Goal: Transaction & Acquisition: Purchase product/service

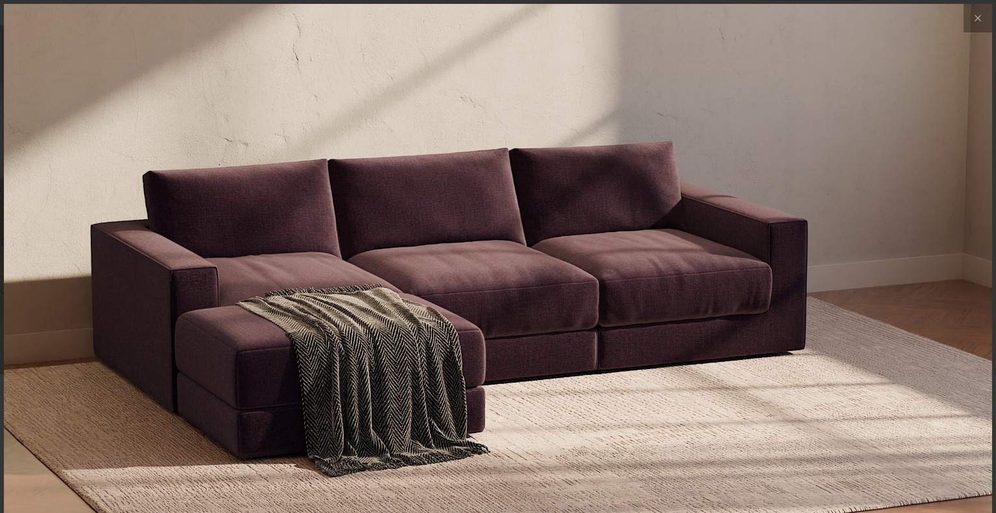
scroll to position [14437, 985]
click at [953, 243] on img at bounding box center [498, 168] width 988 height 329
click at [963, 298] on img at bounding box center [498, 168] width 988 height 329
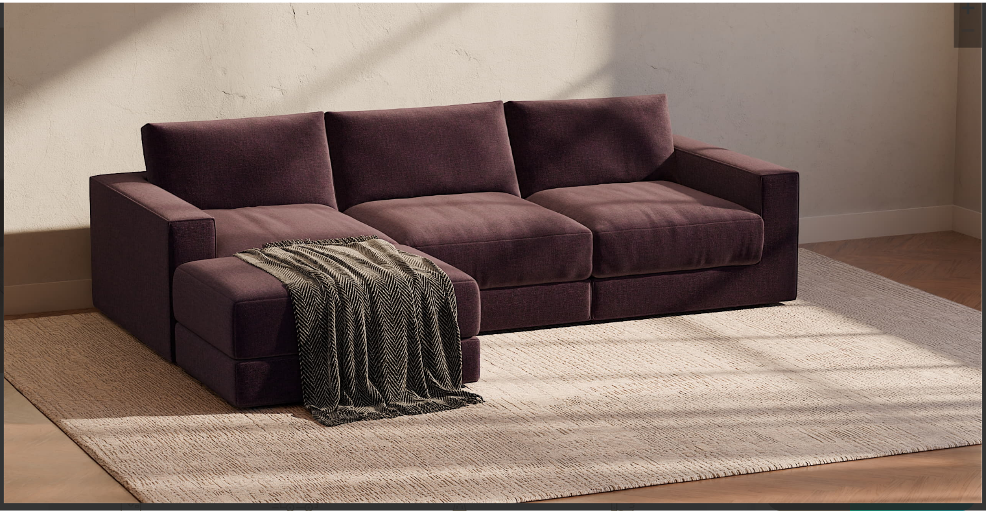
scroll to position [0, 0]
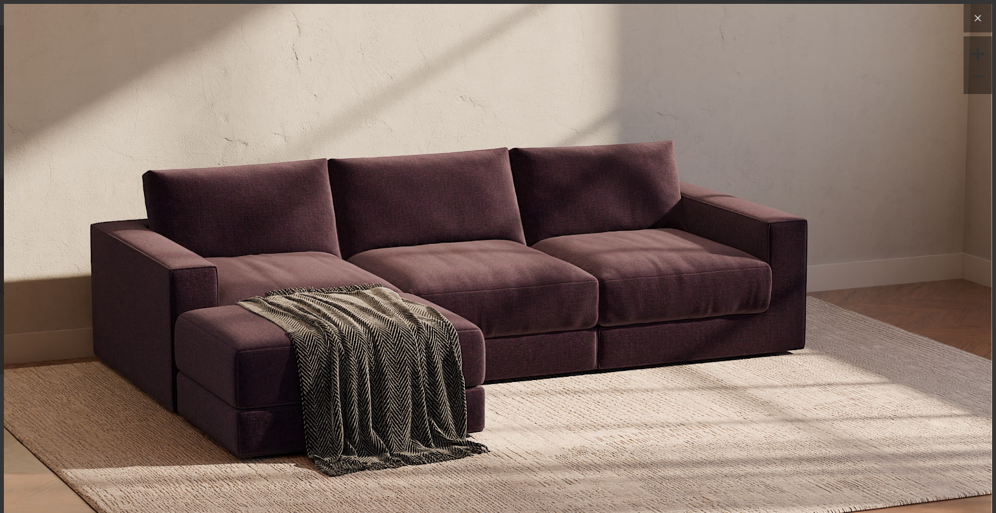
click at [970, 32] on button at bounding box center [977, 18] width 29 height 29
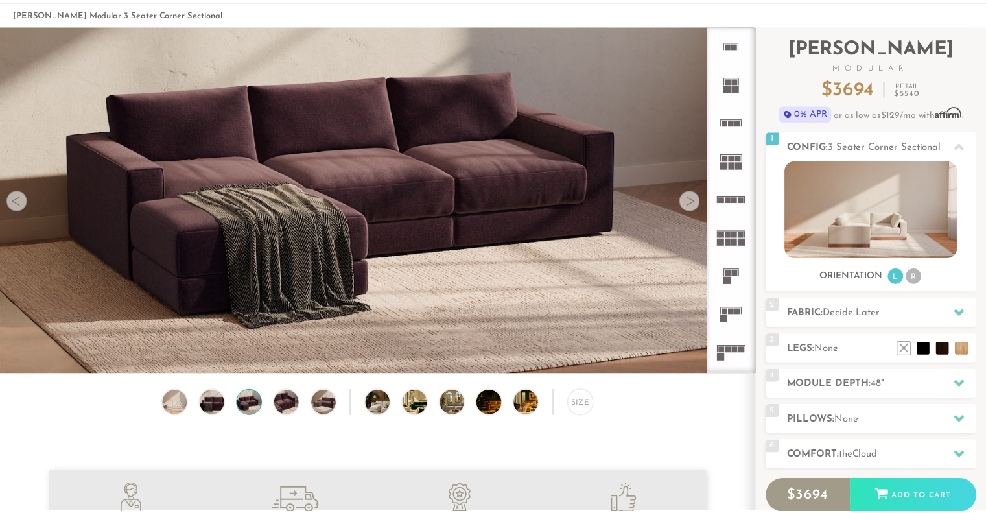
scroll to position [10, 10]
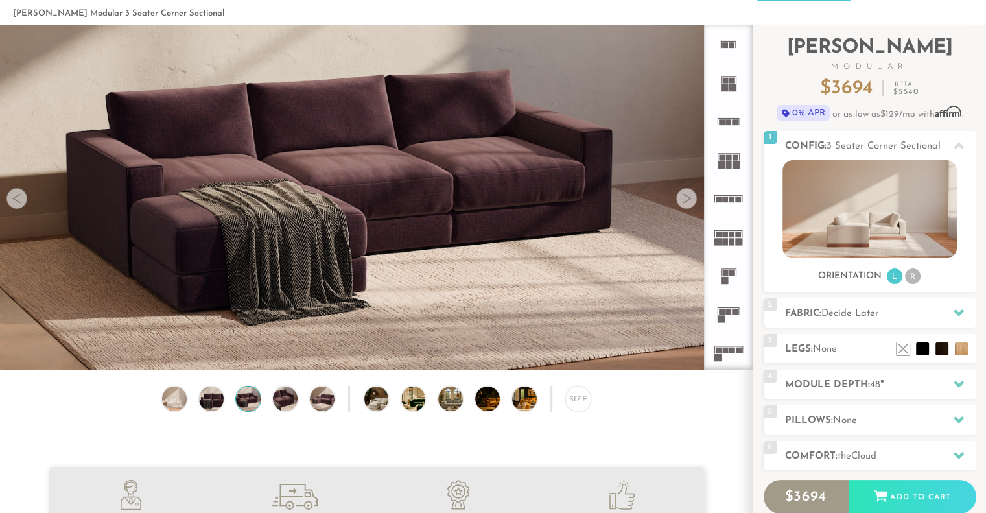
click at [684, 198] on div at bounding box center [686, 198] width 21 height 21
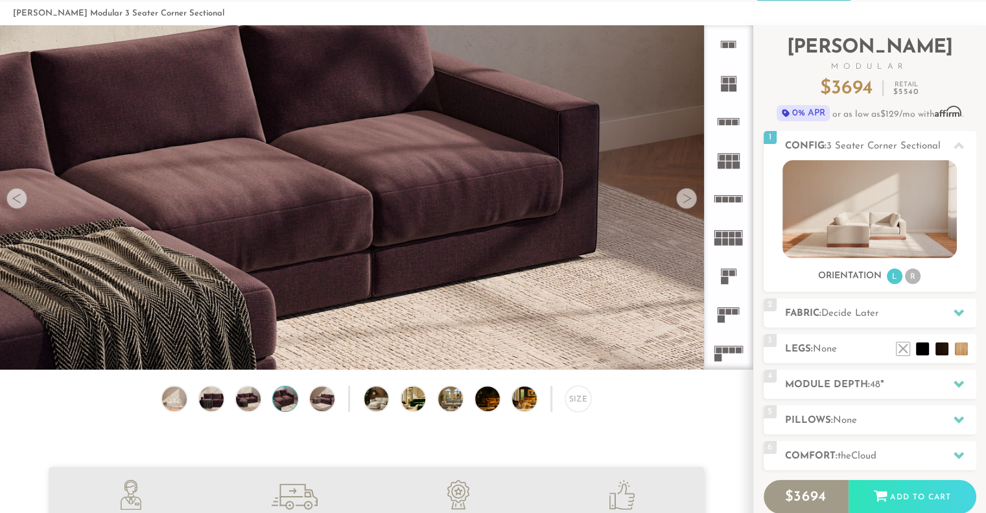
click at [688, 202] on div at bounding box center [686, 198] width 21 height 21
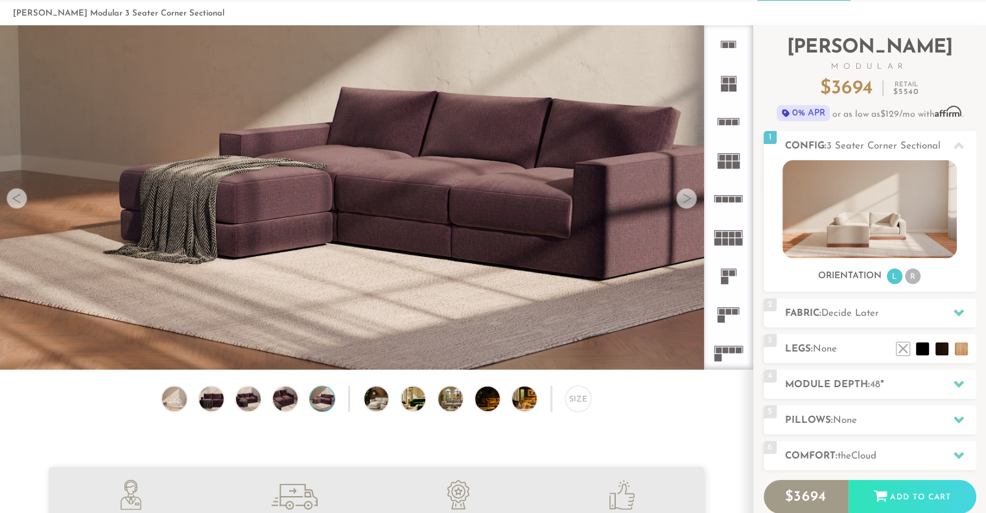
click at [682, 206] on div at bounding box center [686, 198] width 21 height 21
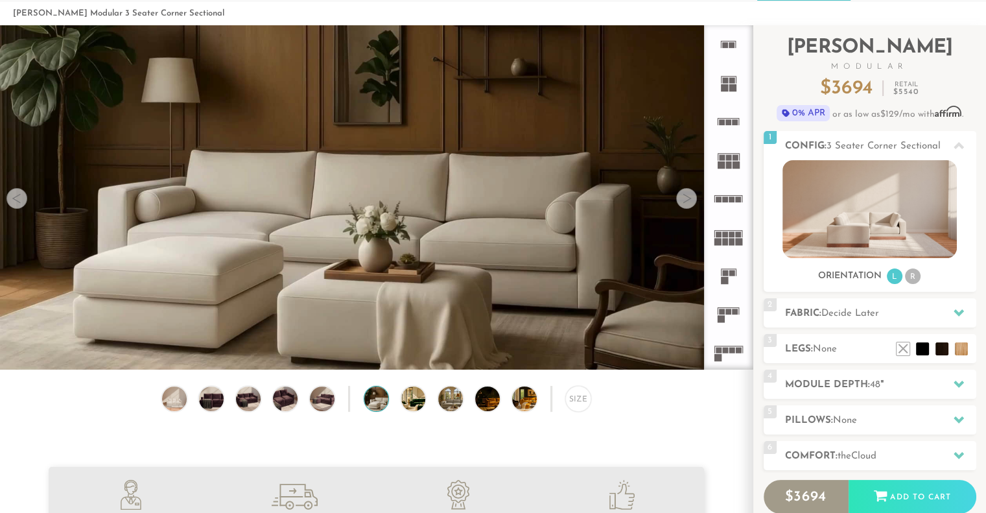
click at [692, 205] on div at bounding box center [686, 198] width 21 height 21
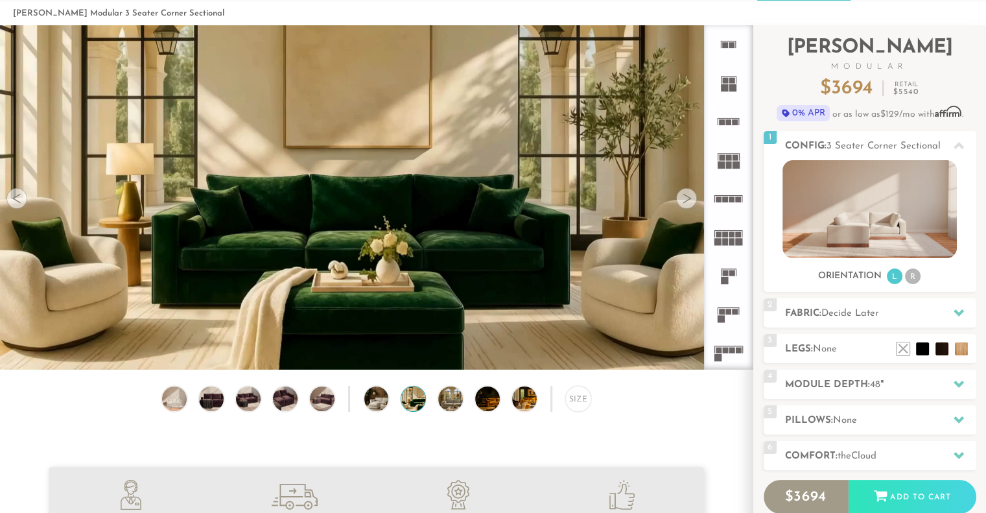
click at [684, 201] on div at bounding box center [686, 198] width 21 height 21
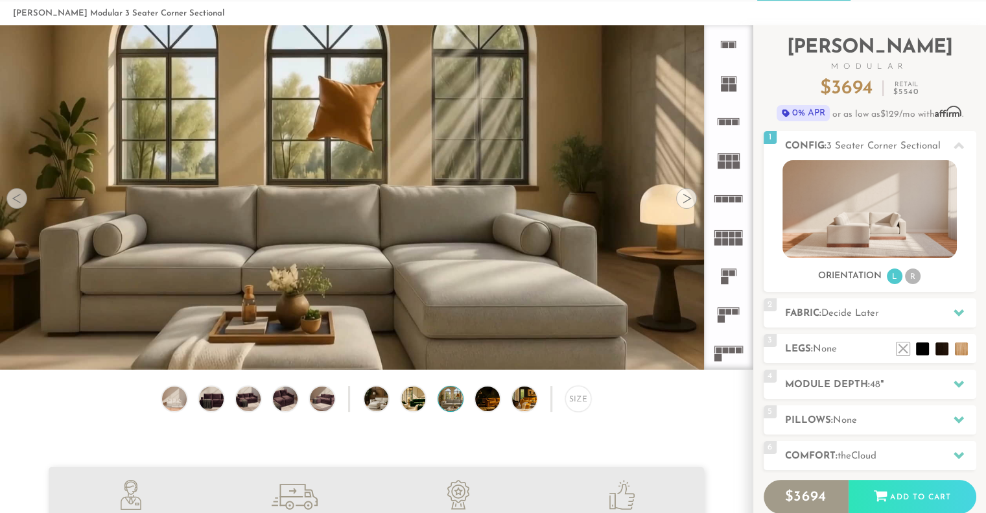
click at [692, 202] on div at bounding box center [686, 198] width 21 height 21
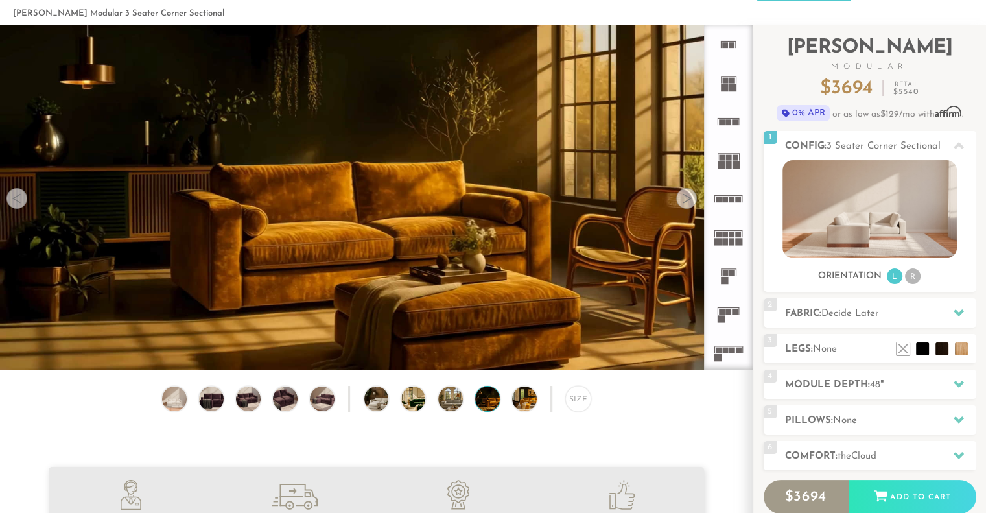
click at [690, 198] on div at bounding box center [686, 198] width 21 height 21
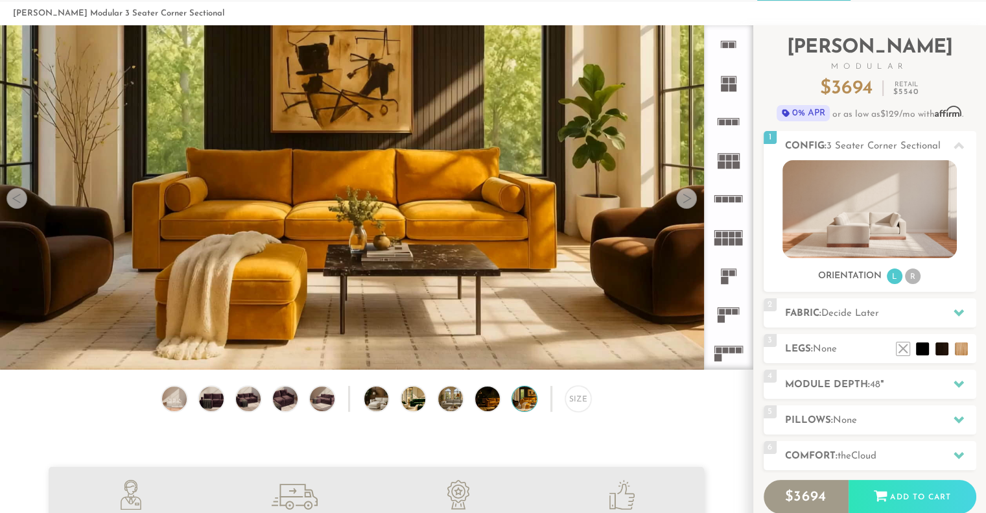
click at [692, 201] on div at bounding box center [686, 198] width 21 height 21
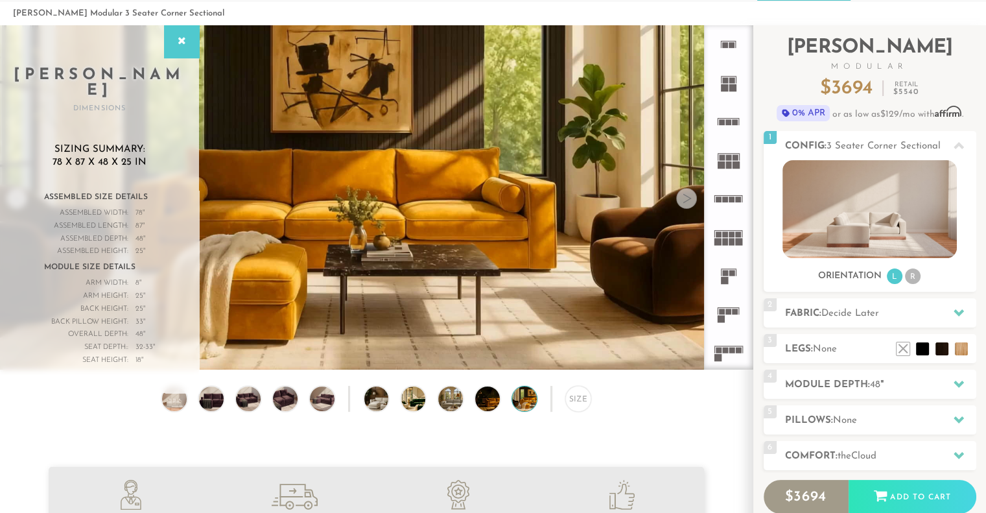
click at [691, 201] on div at bounding box center [686, 198] width 21 height 21
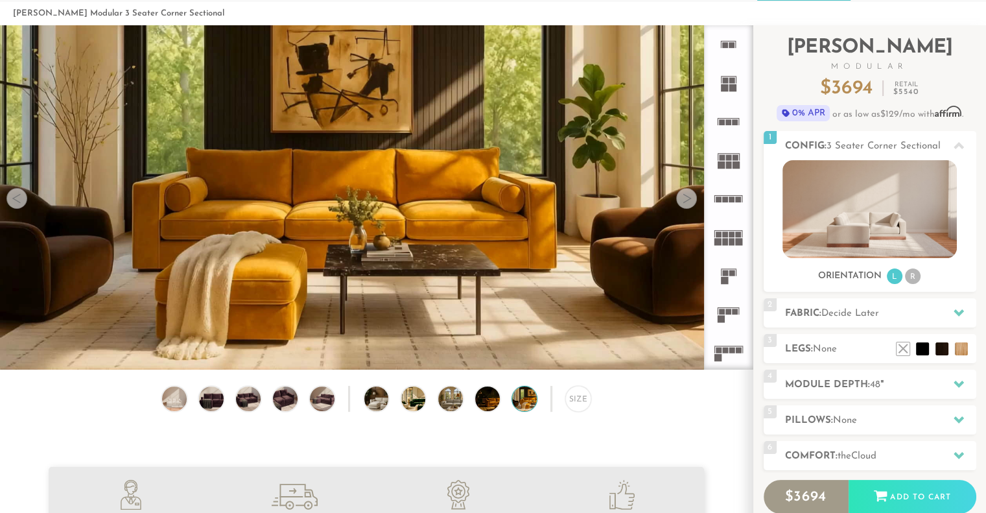
click at [689, 201] on div at bounding box center [686, 198] width 21 height 21
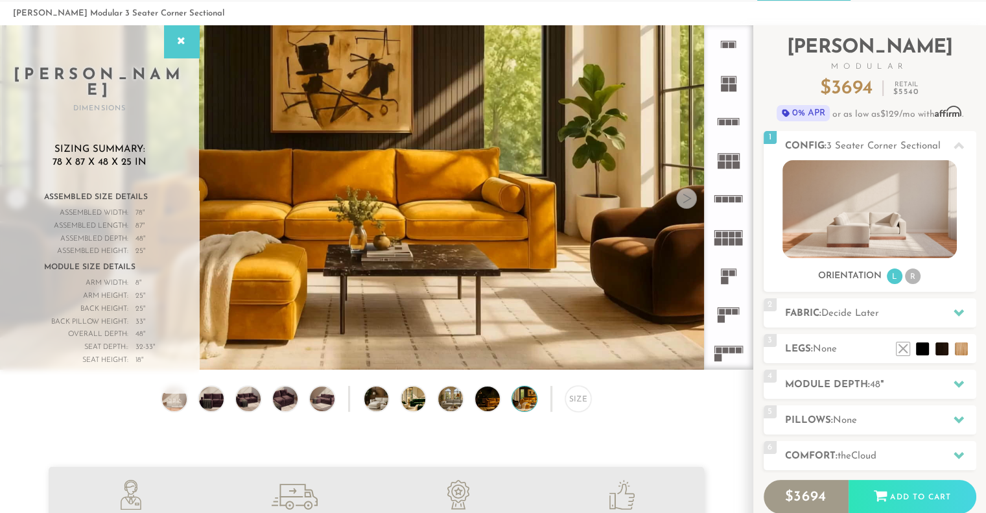
click at [695, 203] on div at bounding box center [686, 198] width 21 height 21
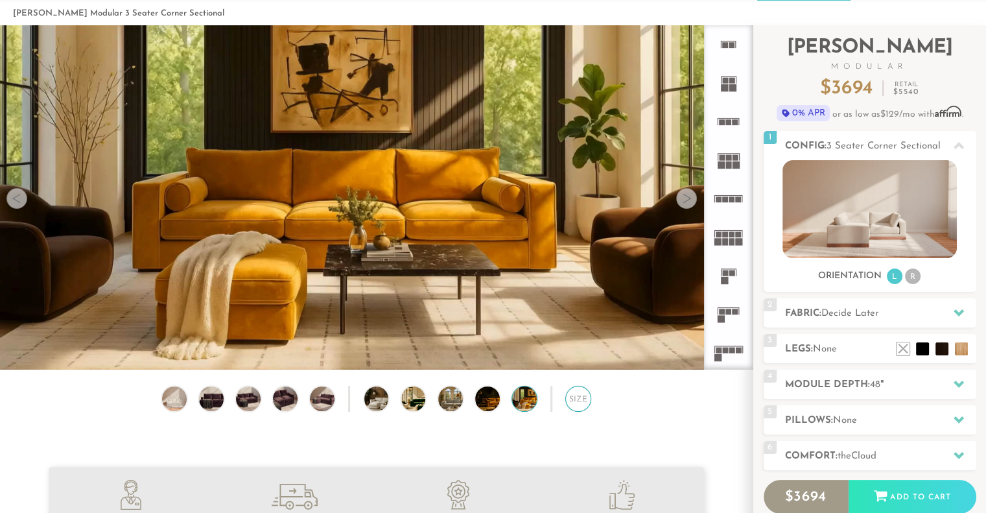
click at [566, 403] on div "Size" at bounding box center [578, 399] width 26 height 26
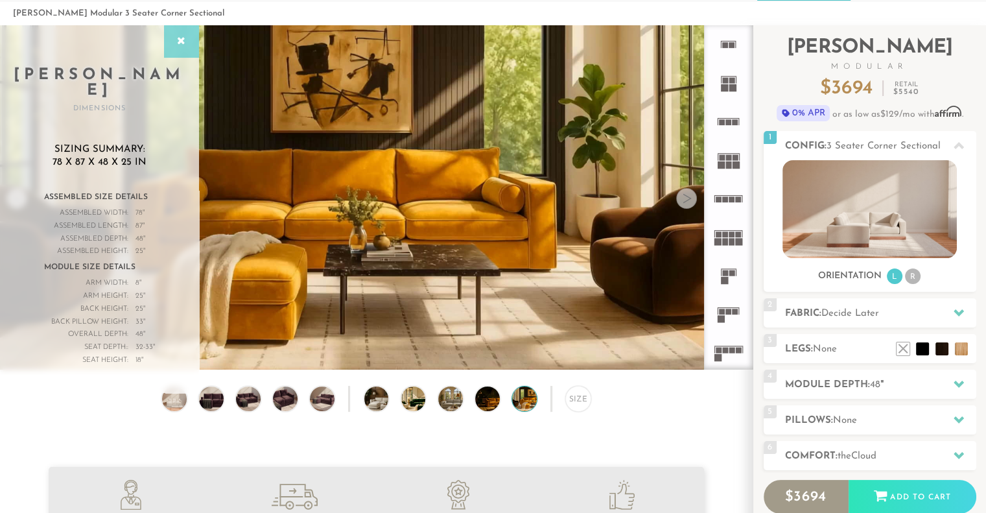
click at [183, 42] on icon at bounding box center [181, 41] width 14 height 10
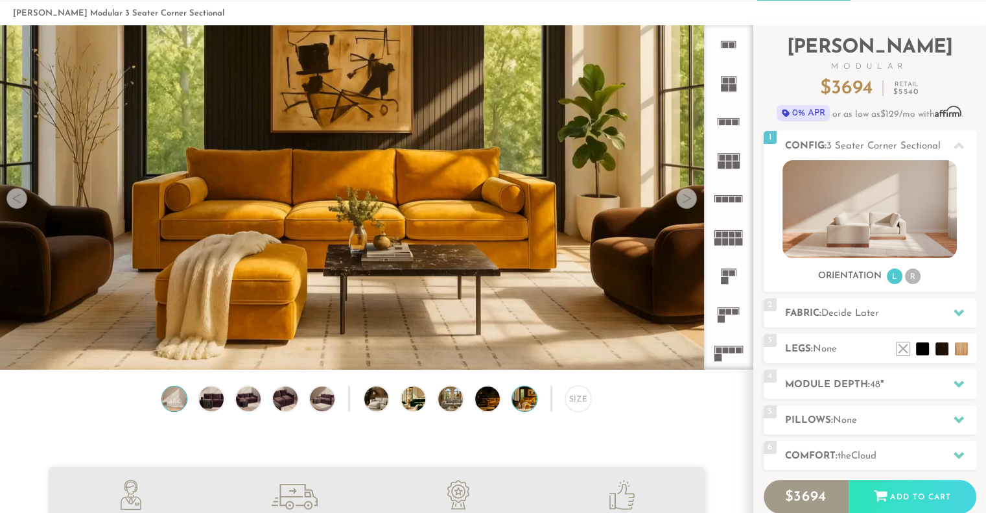
click at [0, 0] on span "Save" at bounding box center [0, 0] width 0 height 0
click at [169, 393] on img at bounding box center [173, 398] width 29 height 25
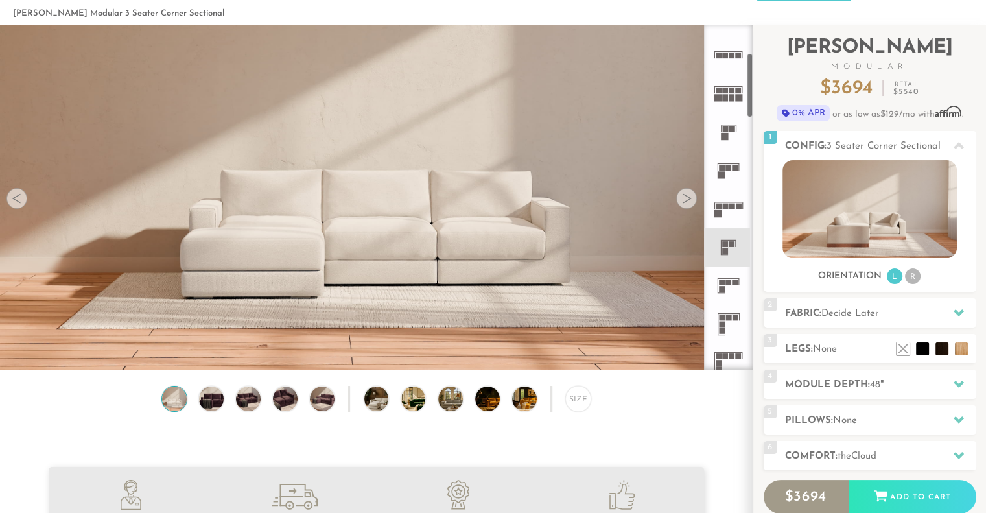
scroll to position [154, 0]
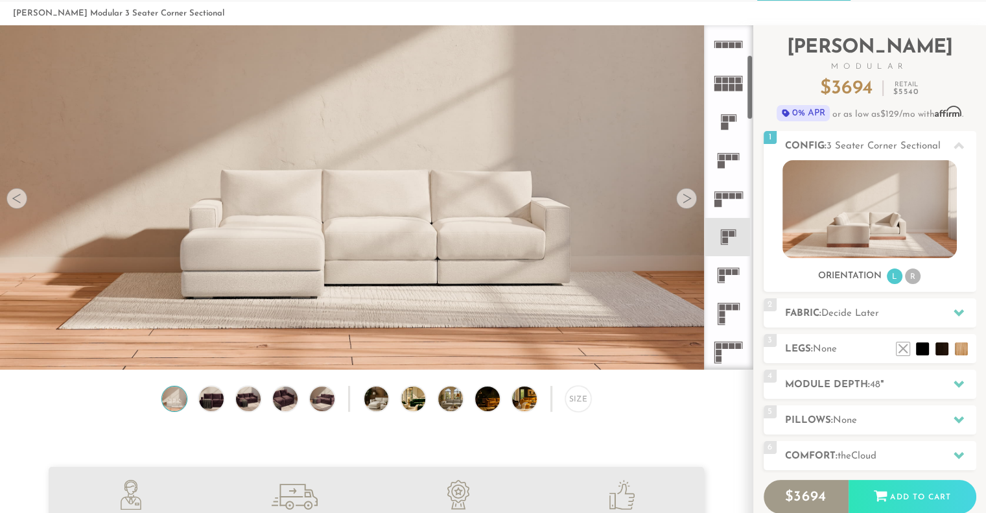
drag, startPoint x: 751, startPoint y: 54, endPoint x: 751, endPoint y: 83, distance: 29.2
click at [751, 83] on div at bounding box center [728, 197] width 49 height 344
click at [727, 275] on icon at bounding box center [728, 275] width 38 height 38
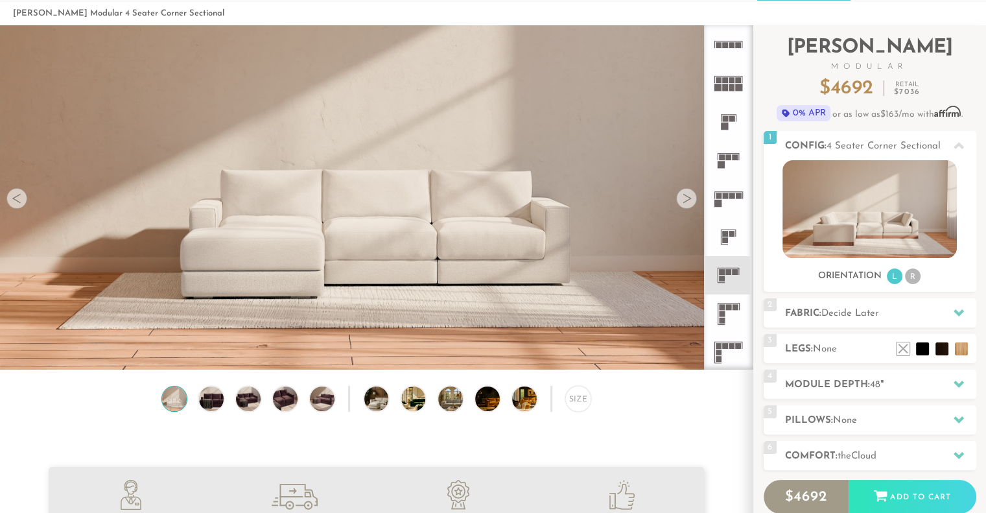
click at [734, 235] on rect at bounding box center [732, 234] width 6 height 6
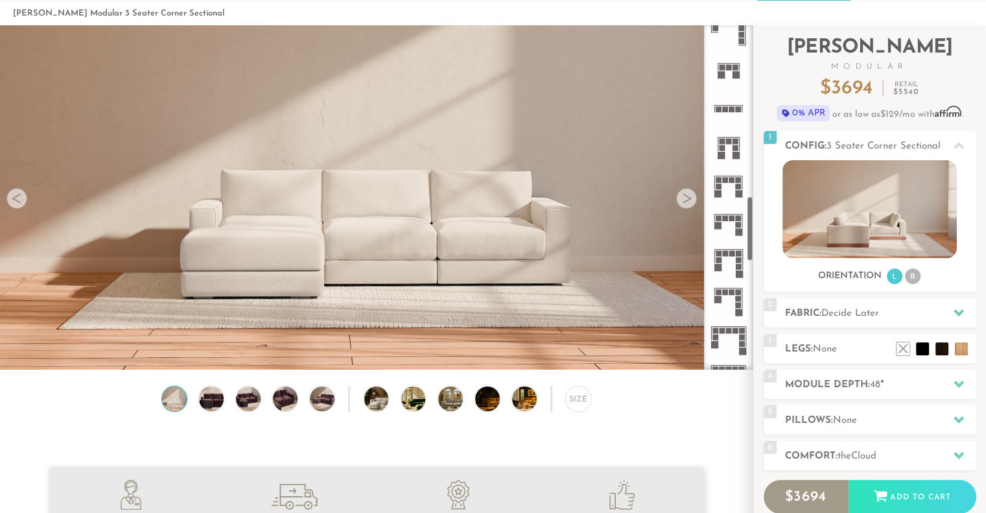
scroll to position [905, 0]
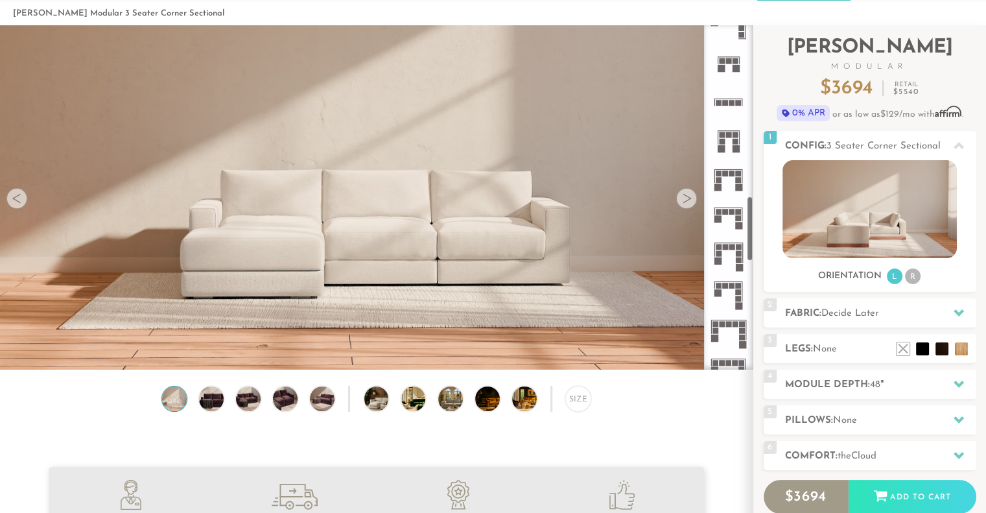
drag, startPoint x: 749, startPoint y: 97, endPoint x: 752, endPoint y: 239, distance: 141.3
click at [752, 239] on div at bounding box center [728, 197] width 49 height 344
click at [735, 227] on icon at bounding box center [728, 217] width 38 height 38
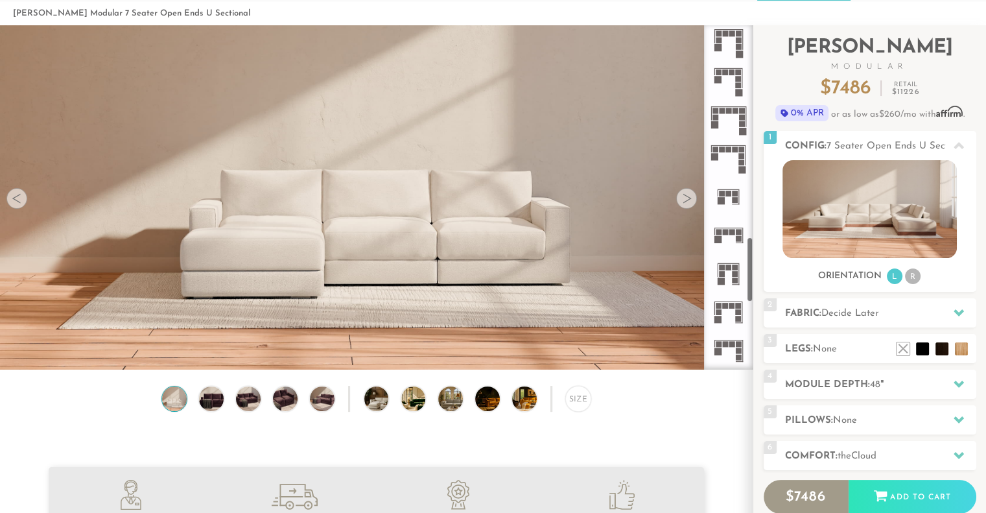
scroll to position [1121, 0]
drag, startPoint x: 752, startPoint y: 211, endPoint x: 749, endPoint y: 253, distance: 41.6
click at [749, 253] on div at bounding box center [728, 197] width 49 height 344
click at [729, 198] on icon at bounding box center [728, 193] width 38 height 38
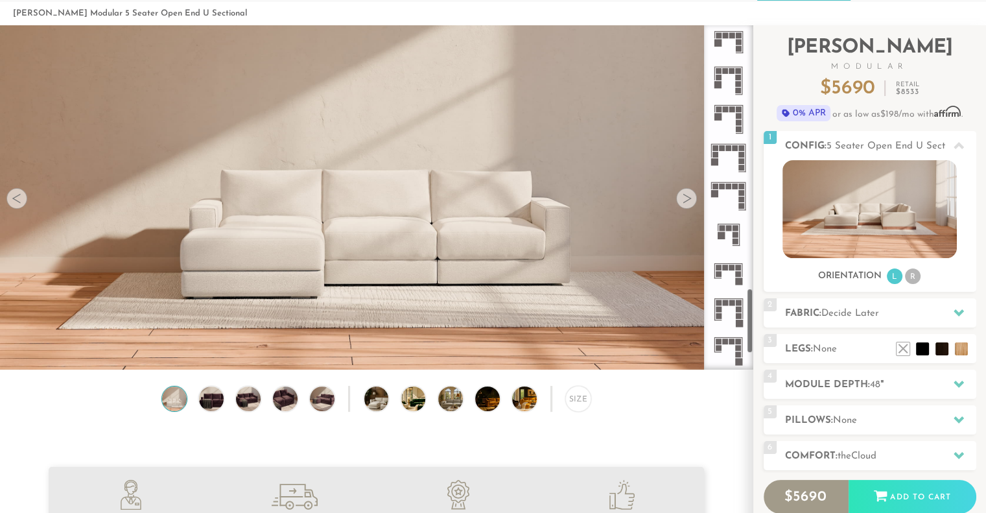
scroll to position [1431, 0]
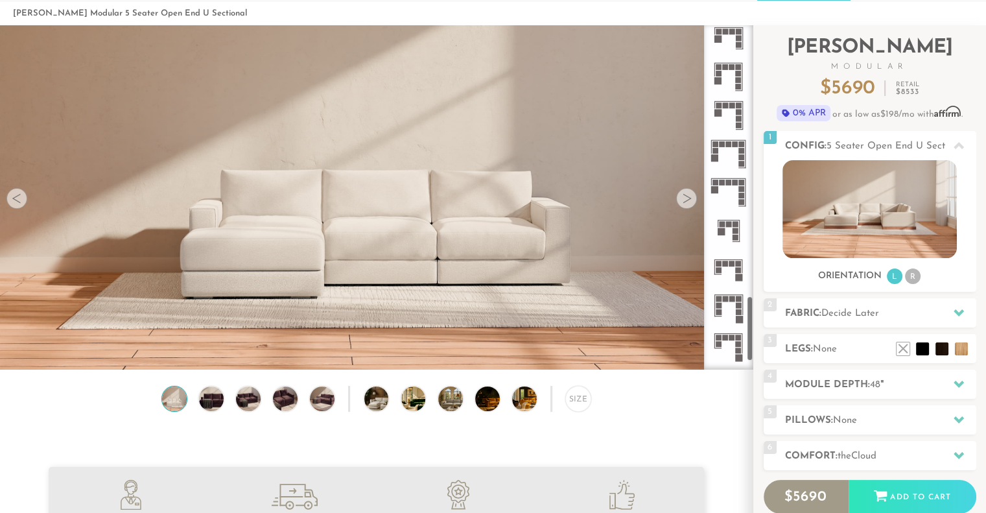
drag, startPoint x: 749, startPoint y: 257, endPoint x: 749, endPoint y: 316, distance: 58.3
click at [749, 316] on div at bounding box center [728, 197] width 49 height 344
click at [723, 225] on rect at bounding box center [722, 225] width 6 height 6
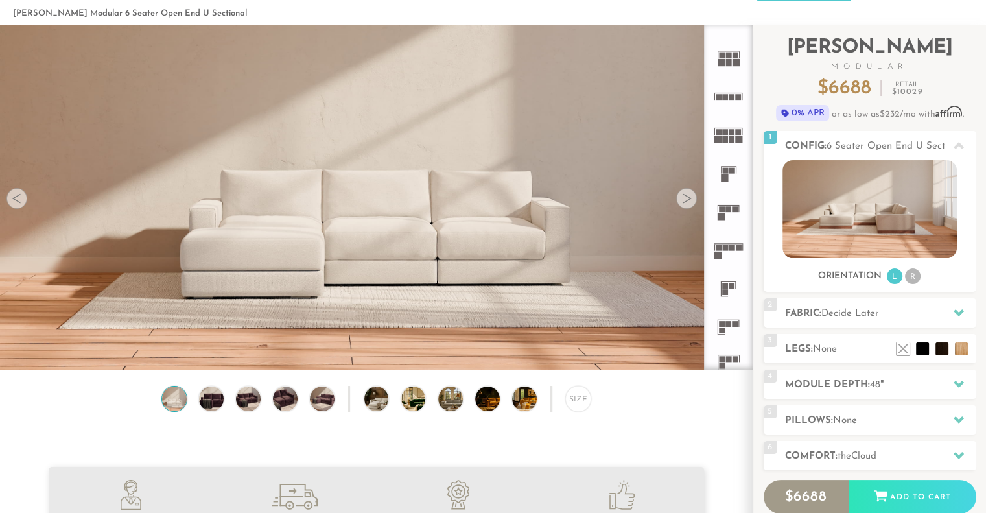
scroll to position [117, 0]
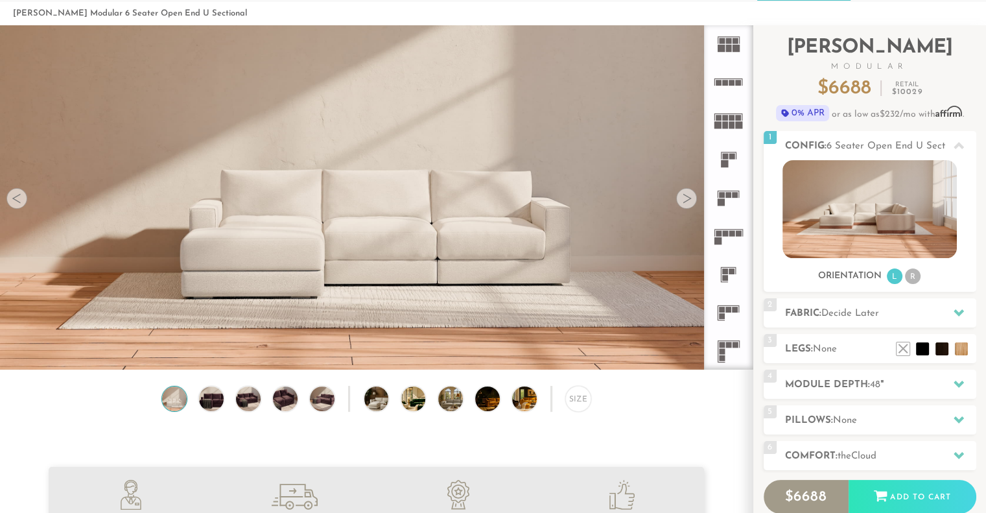
drag, startPoint x: 751, startPoint y: 308, endPoint x: 744, endPoint y: 60, distance: 248.3
click at [744, 60] on div at bounding box center [728, 197] width 49 height 344
click at [732, 268] on rect at bounding box center [732, 271] width 6 height 6
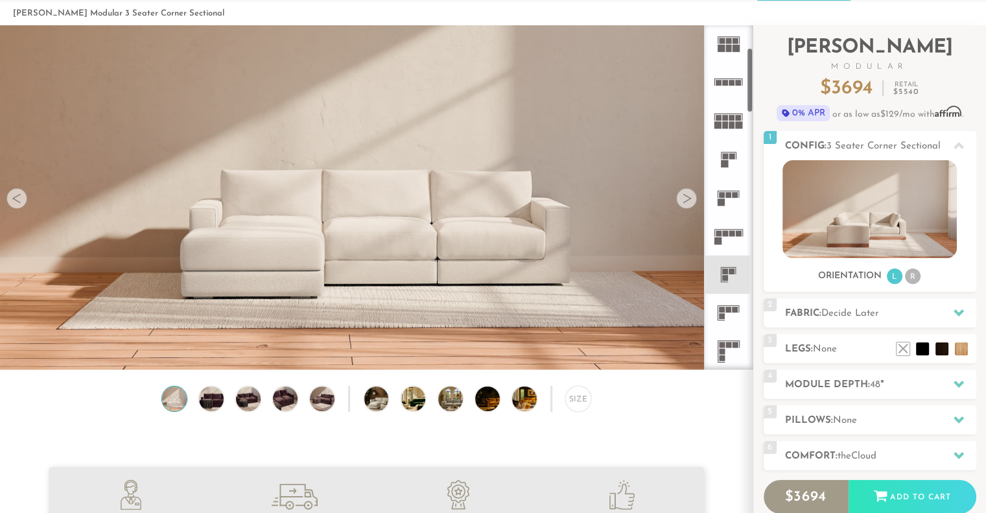
click at [729, 310] on rect at bounding box center [729, 310] width 6 height 6
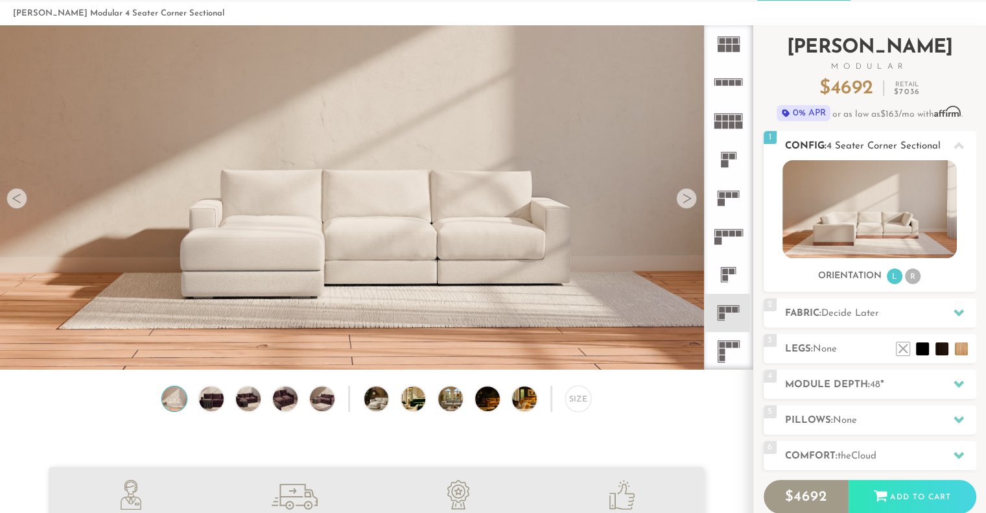
click at [912, 279] on li "R" at bounding box center [913, 276] width 16 height 16
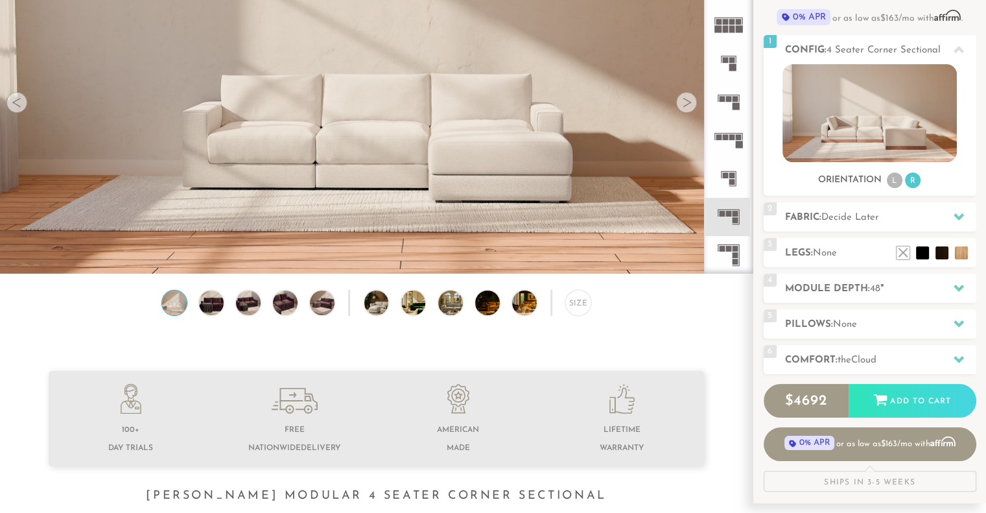
scroll to position [180, 0]
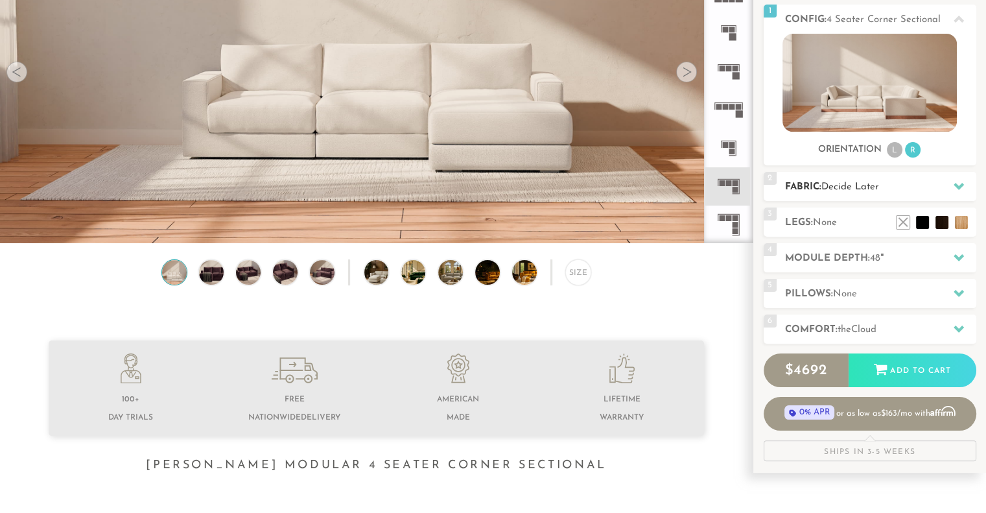
click at [959, 184] on icon at bounding box center [958, 186] width 10 height 7
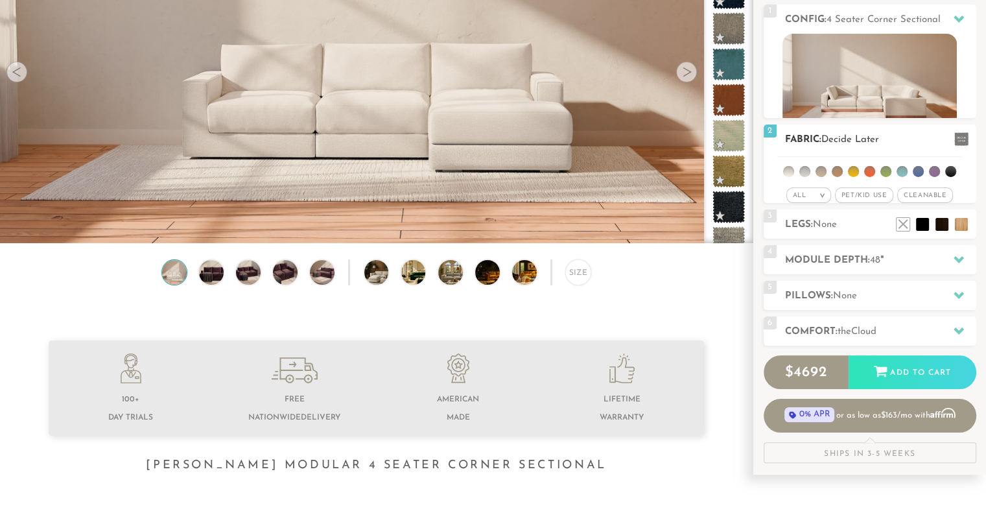
click at [959, 184] on div "All > All Tier x x" at bounding box center [870, 179] width 213 height 50
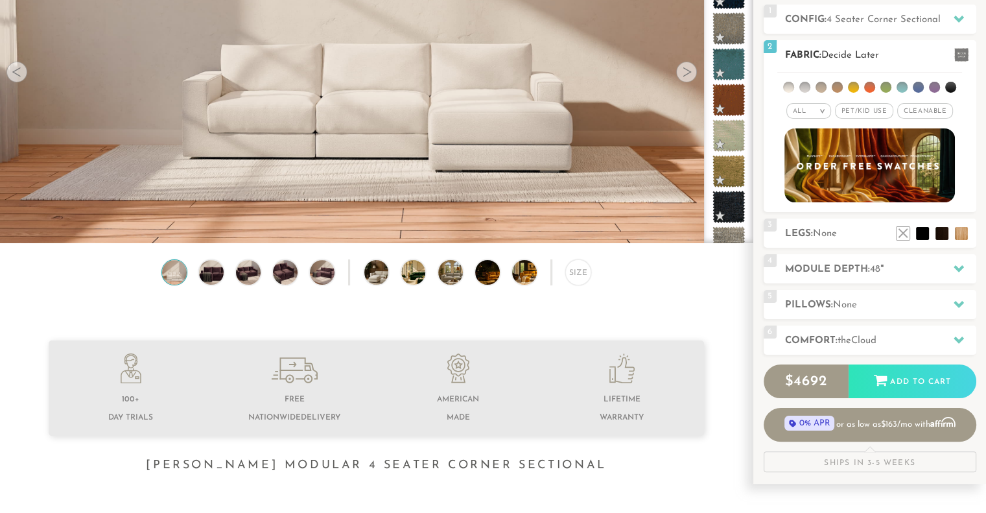
click at [819, 111] on em ">" at bounding box center [822, 111] width 10 height 6
click at [928, 106] on span "Cleanable x" at bounding box center [925, 111] width 56 height 16
click at [818, 110] on em ">" at bounding box center [818, 111] width 10 height 6
click at [818, 196] on li "Durable" at bounding box center [803, 202] width 45 height 18
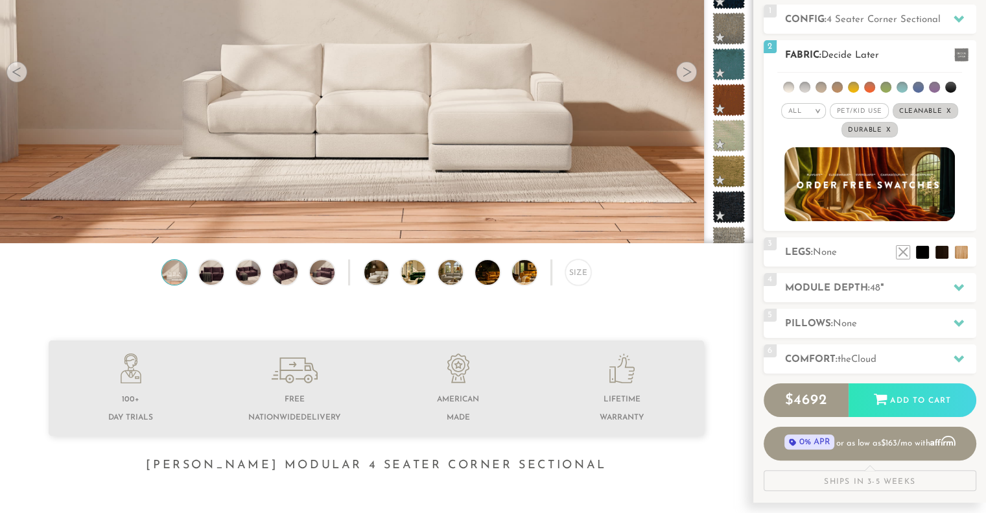
click at [822, 109] on em ">" at bounding box center [818, 111] width 10 height 6
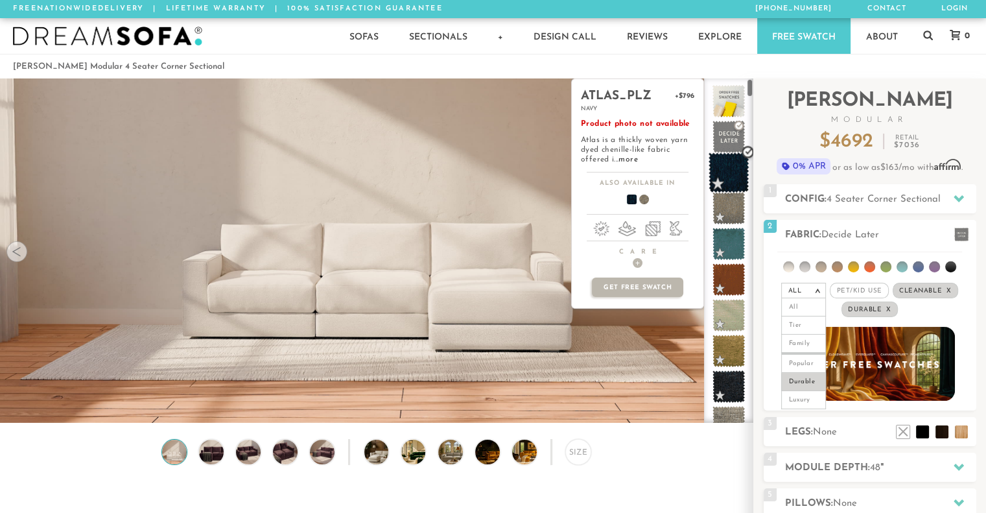
click at [729, 175] on span at bounding box center [728, 172] width 41 height 41
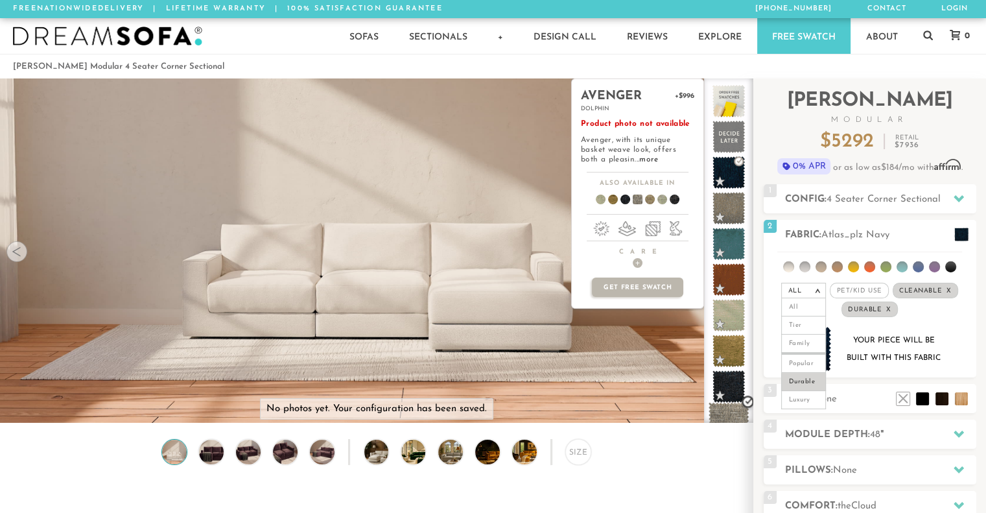
click at [725, 422] on span at bounding box center [728, 422] width 41 height 41
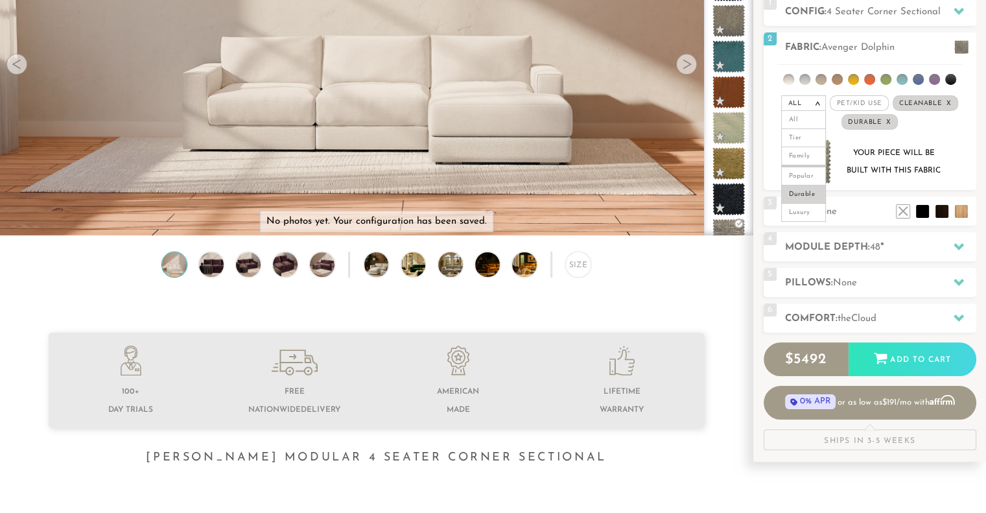
scroll to position [202, 0]
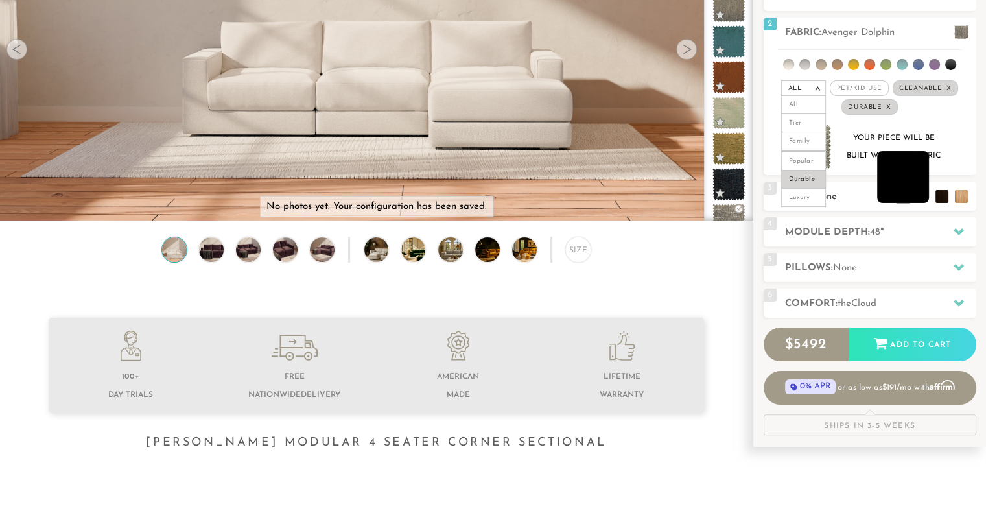
click at [926, 196] on li at bounding box center [903, 177] width 52 height 52
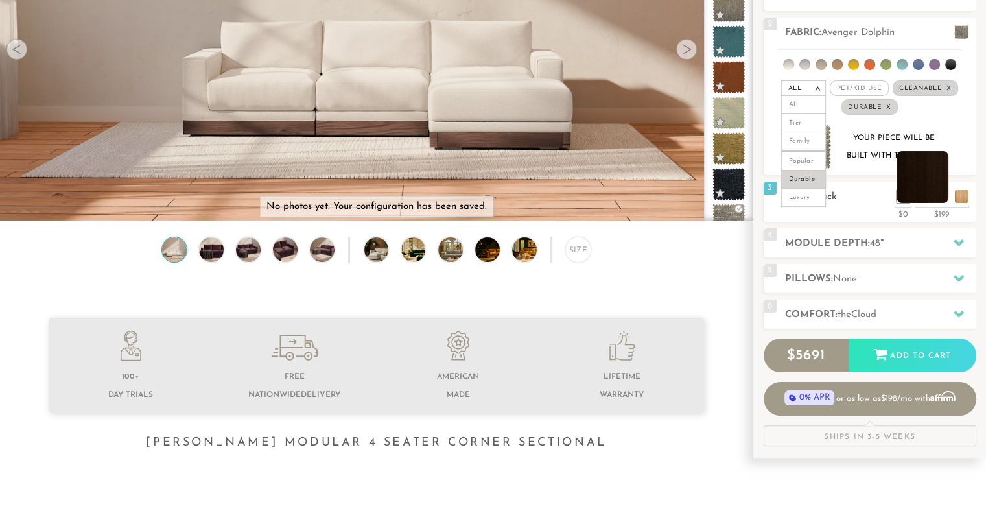
click at [944, 193] on li at bounding box center [922, 177] width 52 height 52
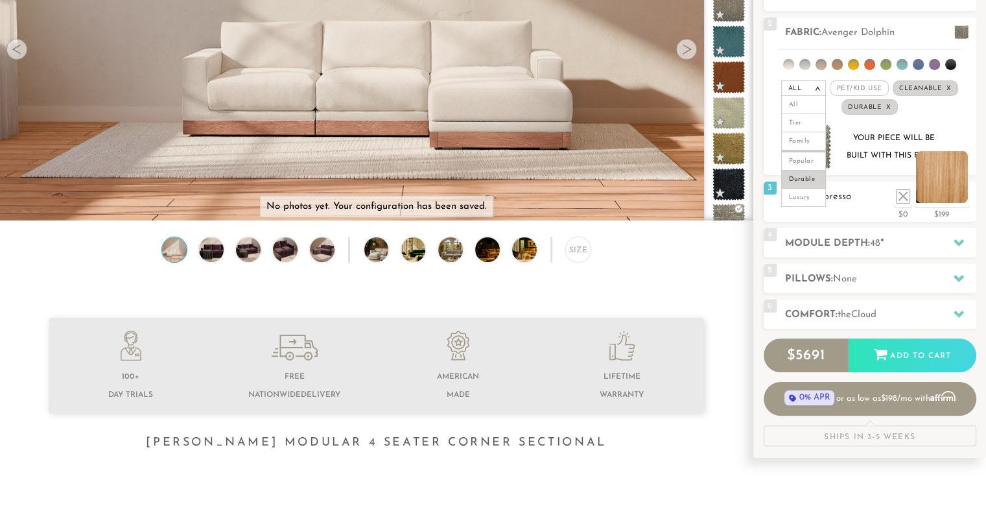
click at [964, 200] on li at bounding box center [942, 177] width 52 height 52
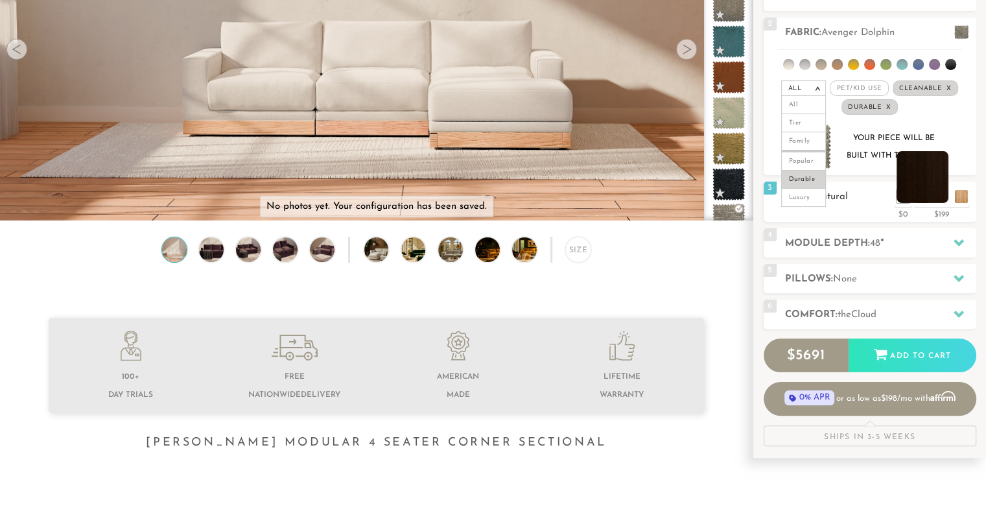
click at [938, 196] on li at bounding box center [922, 177] width 52 height 52
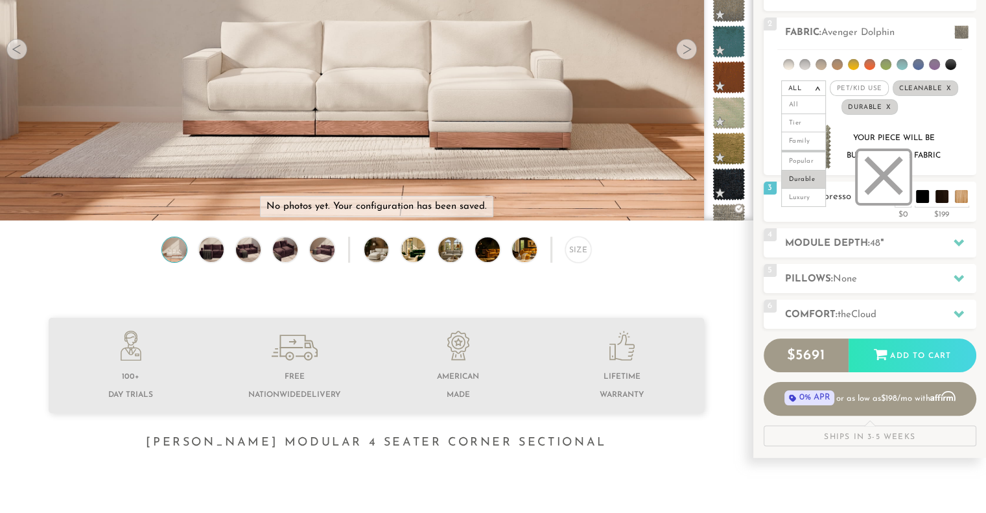
click at [907, 196] on li at bounding box center [884, 177] width 52 height 52
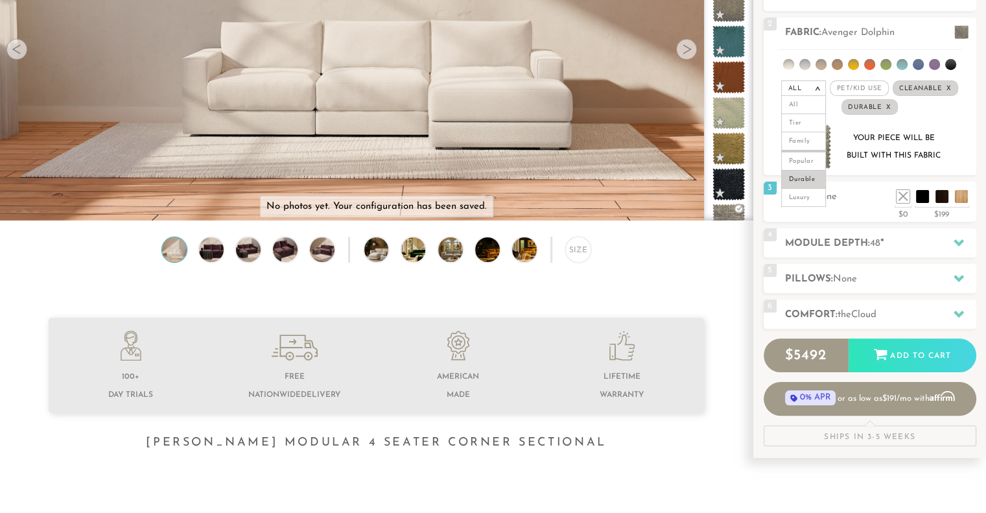
scroll to position [268, 0]
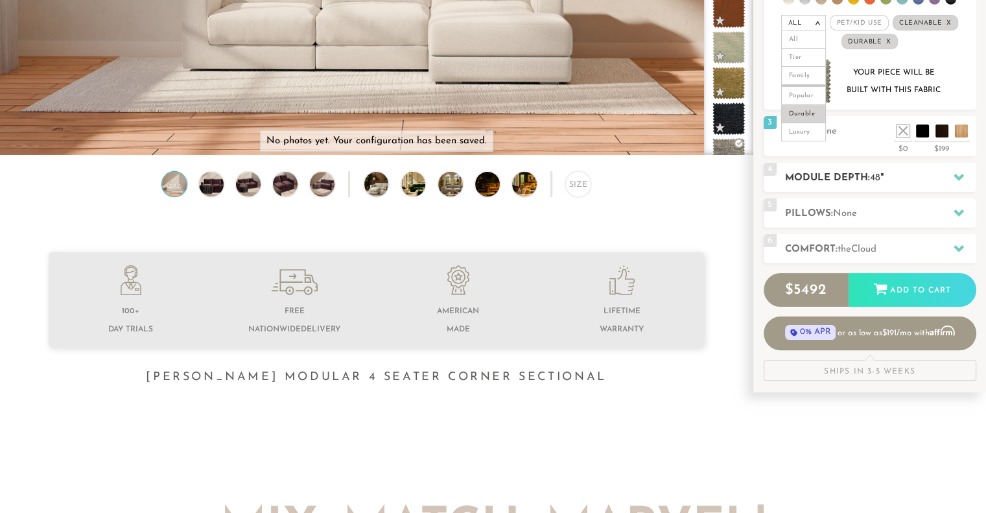
click at [927, 171] on h2 "Module Depth: 48 "" at bounding box center [880, 177] width 191 height 15
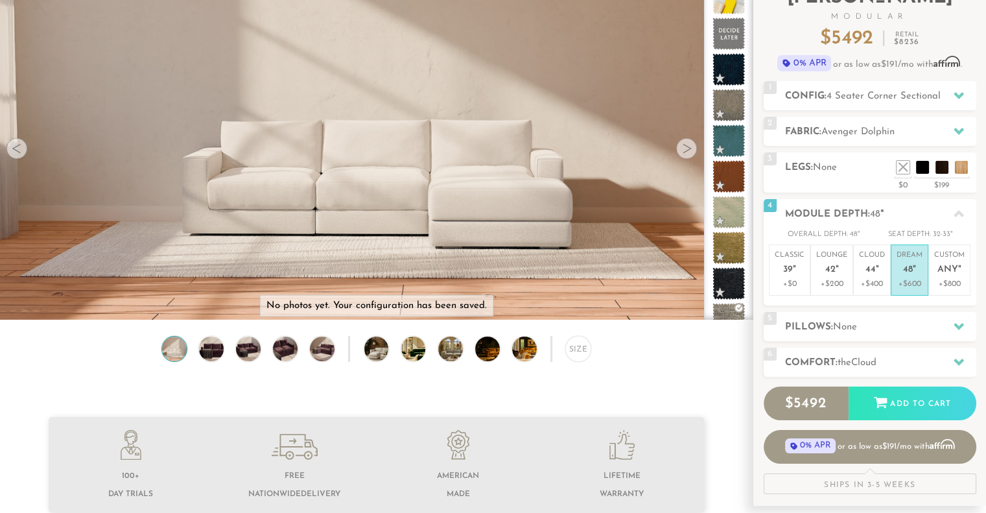
scroll to position [119, 0]
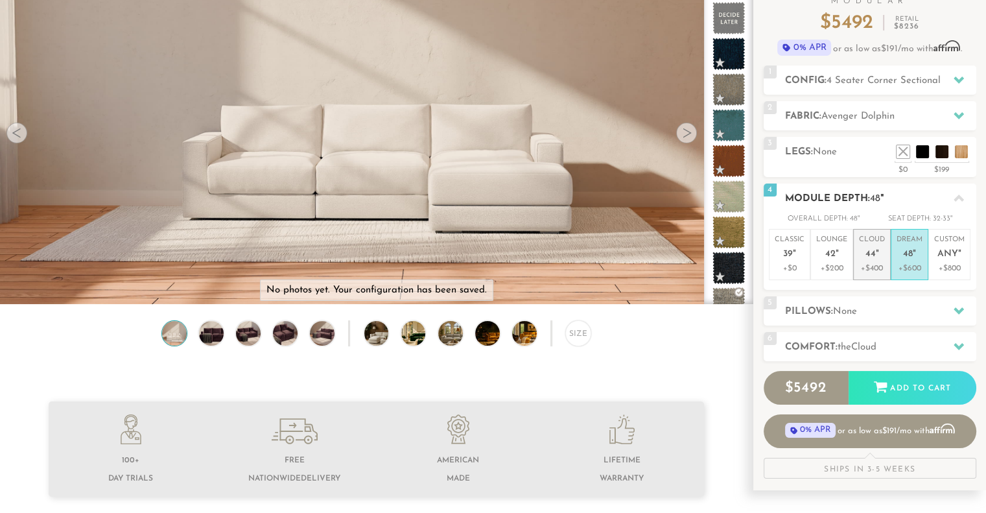
click at [868, 263] on p "+$400" at bounding box center [872, 269] width 26 height 12
click at [857, 313] on span "None" at bounding box center [845, 312] width 24 height 10
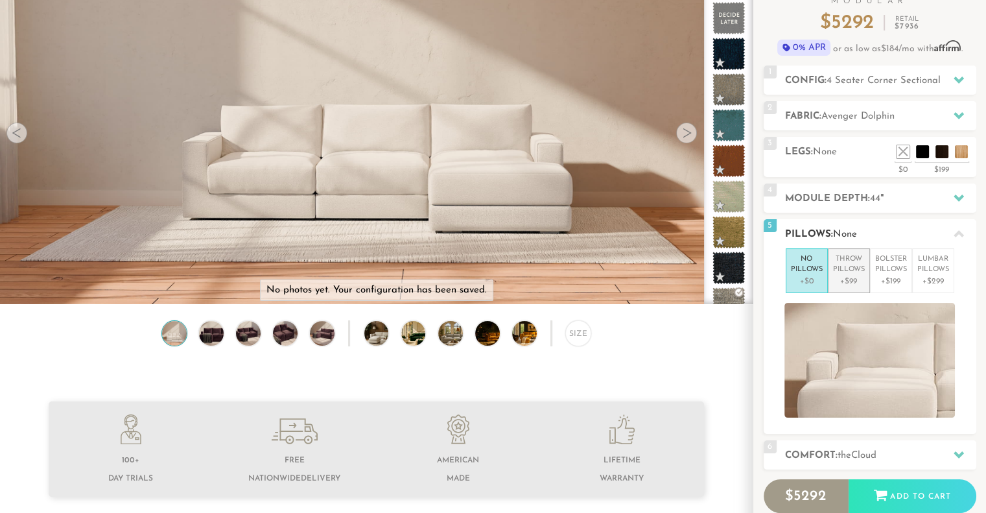
click at [851, 286] on p "+$99" at bounding box center [849, 281] width 32 height 12
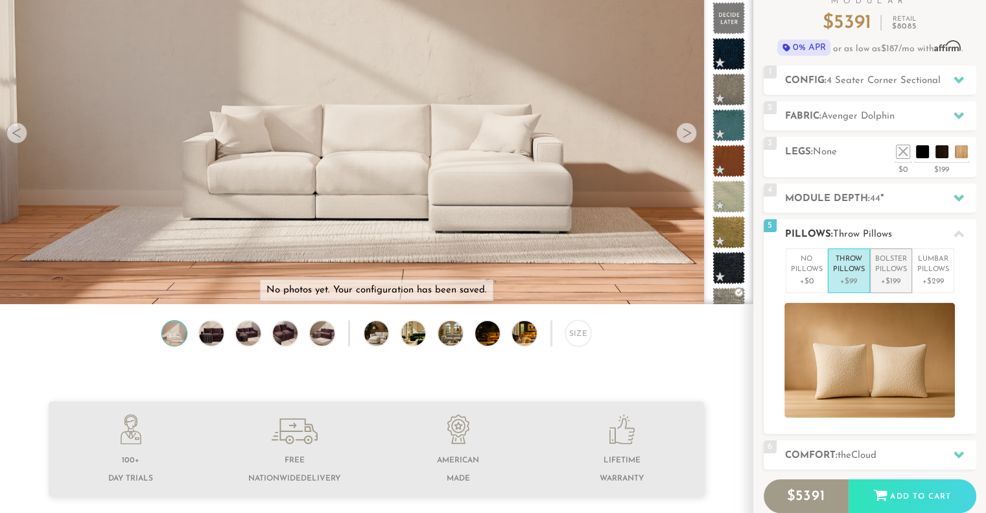
click at [891, 267] on p "Bolster Pillows" at bounding box center [891, 264] width 32 height 21
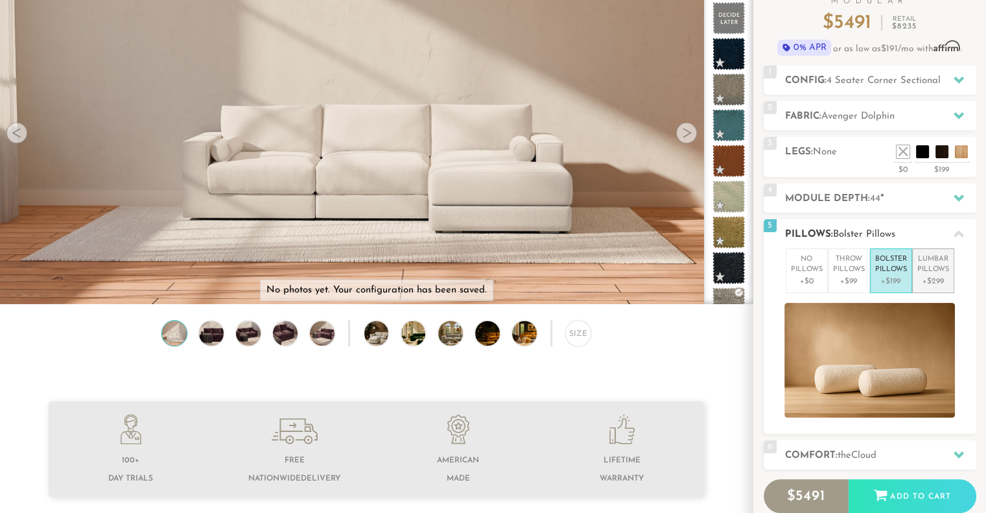
click at [929, 272] on p "Lumbar Pillows" at bounding box center [933, 264] width 32 height 21
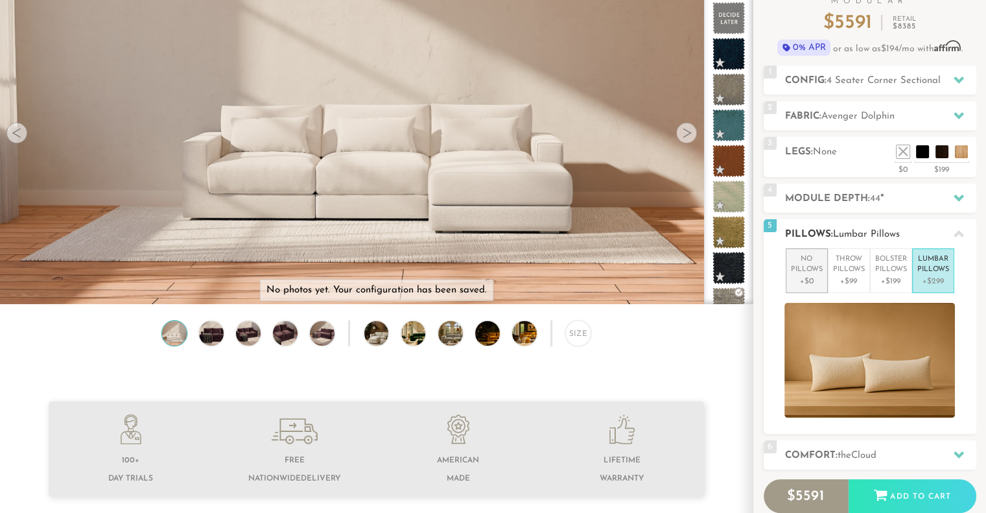
click at [813, 274] on p "No Pillows" at bounding box center [807, 264] width 32 height 21
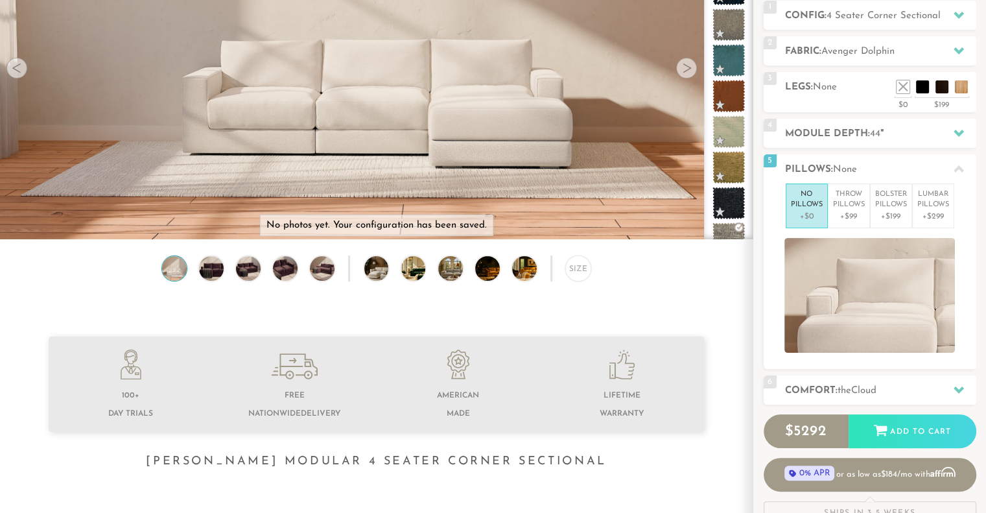
scroll to position [199, 0]
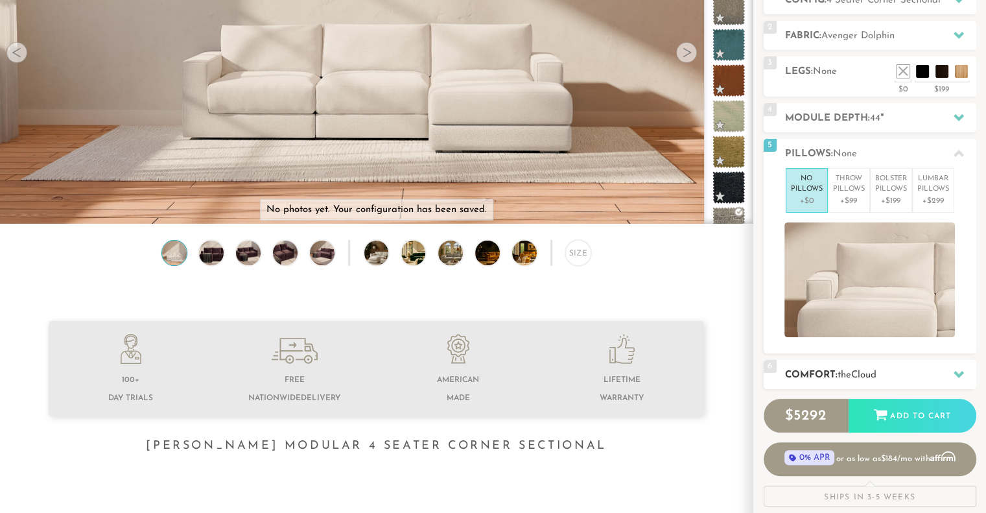
click at [867, 380] on h2 "Comfort: the Cloud" at bounding box center [880, 375] width 191 height 15
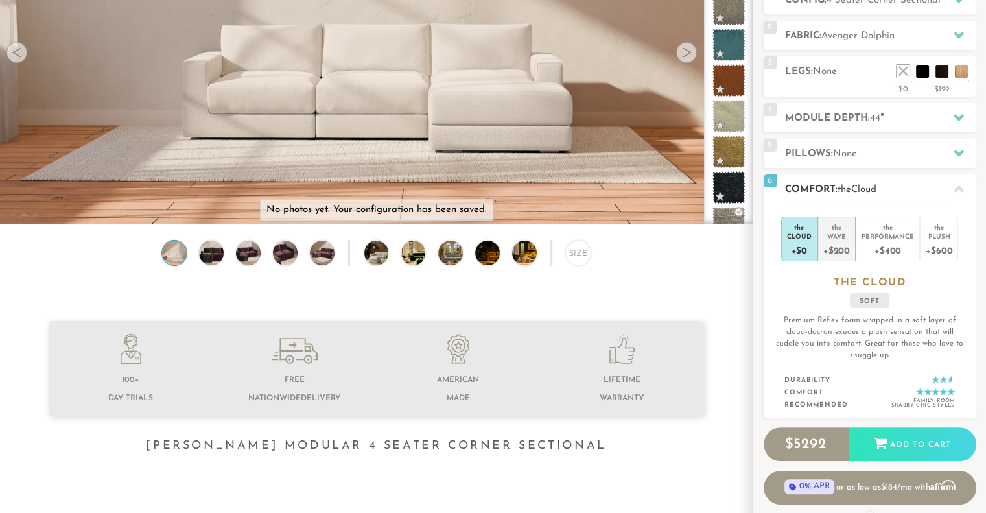
click at [835, 239] on div "Wave" at bounding box center [836, 235] width 27 height 9
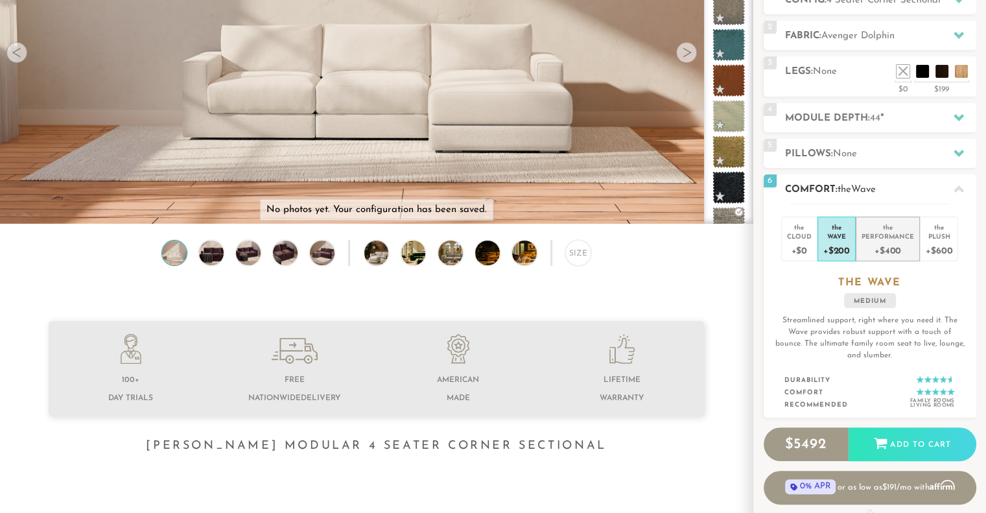
click at [889, 243] on div "+$400" at bounding box center [887, 249] width 53 height 19
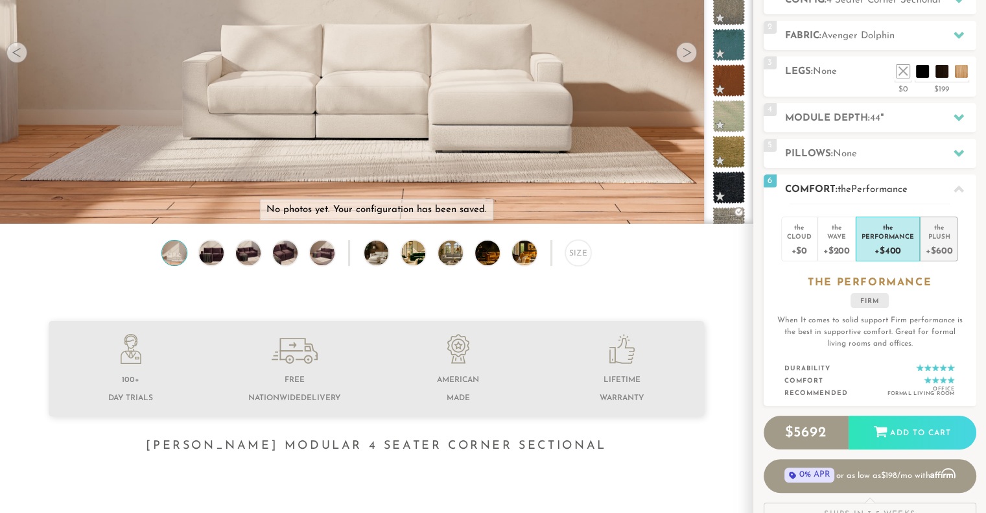
click at [938, 244] on div "+$600" at bounding box center [939, 249] width 27 height 19
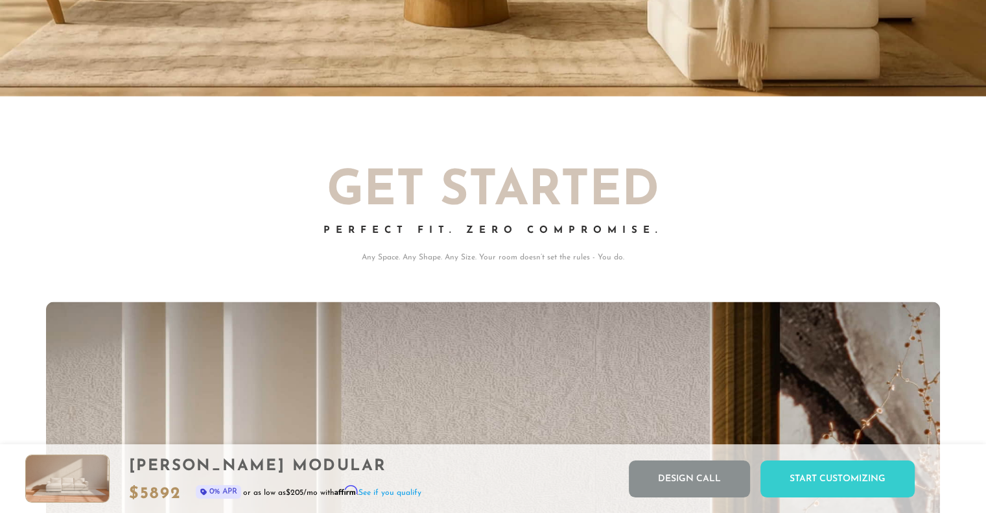
scroll to position [0, 0]
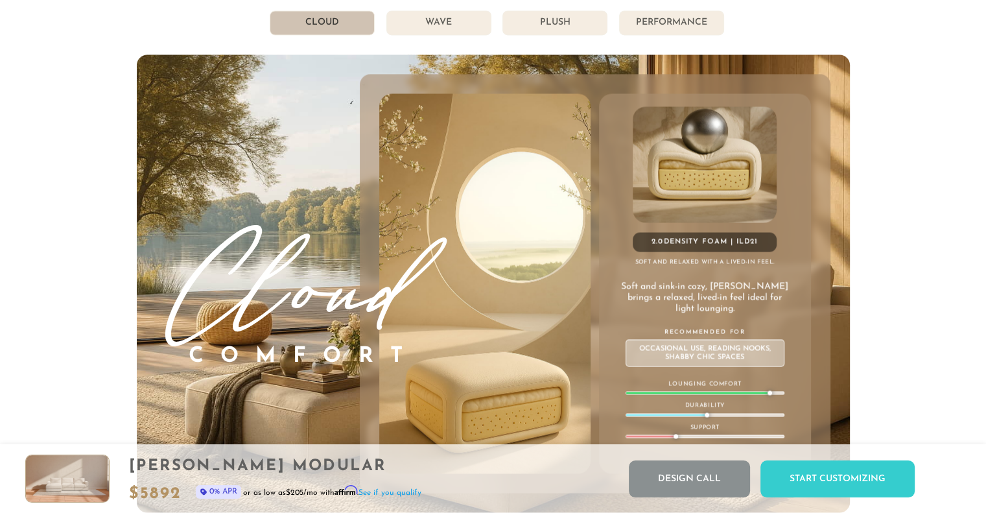
click at [450, 18] on li "Wave" at bounding box center [438, 22] width 105 height 25
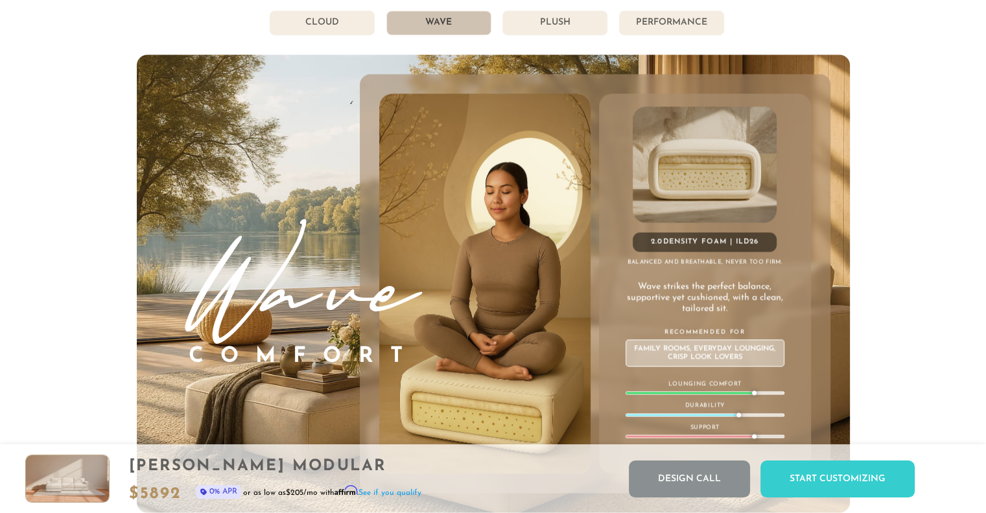
click at [529, 34] on li "Plush" at bounding box center [554, 22] width 105 height 25
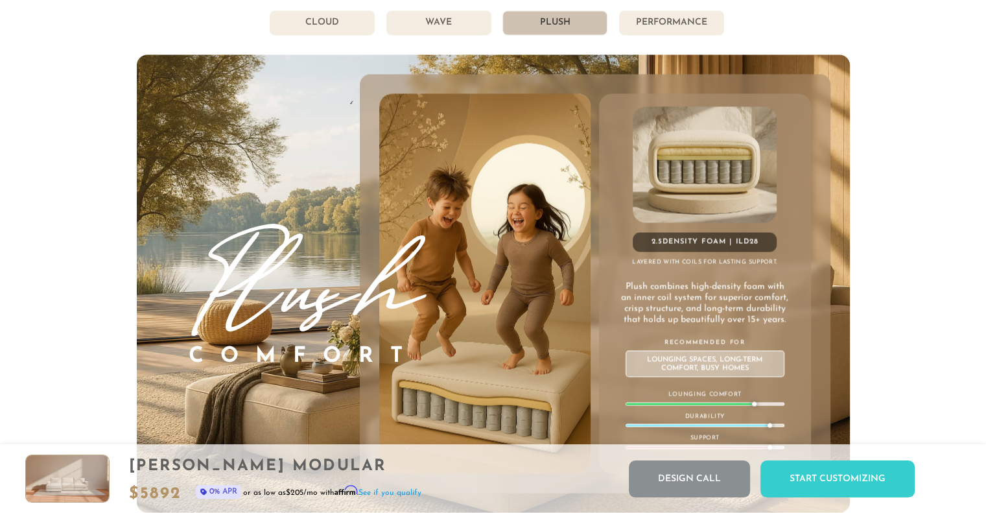
click at [656, 28] on li "Performance" at bounding box center [671, 22] width 105 height 25
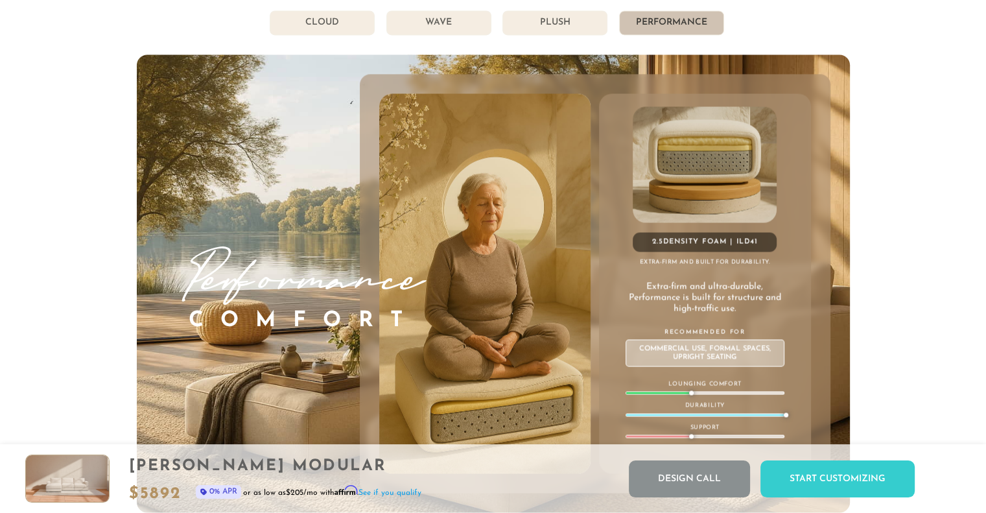
click at [573, 27] on li "Plush" at bounding box center [554, 22] width 105 height 25
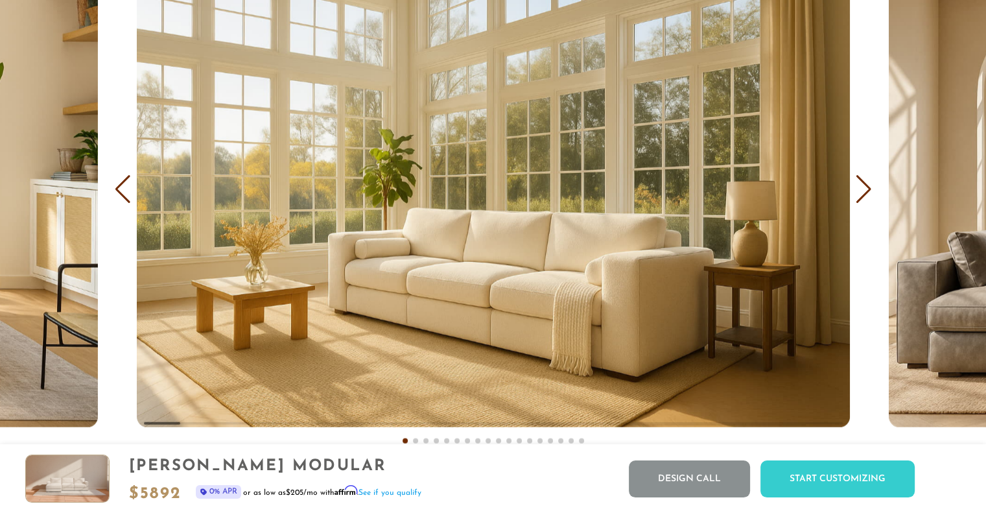
scroll to position [7795, 0]
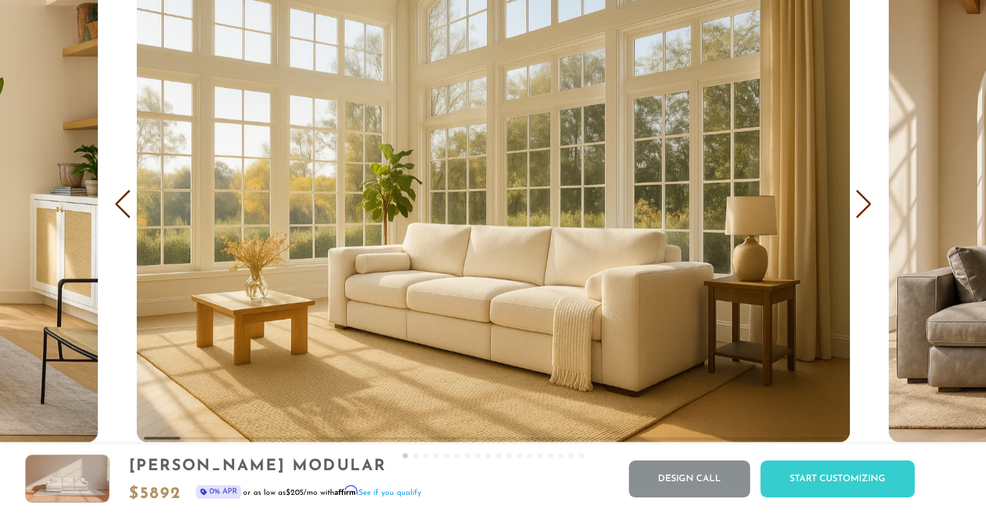
click at [860, 199] on div "Next slide" at bounding box center [864, 204] width 18 height 29
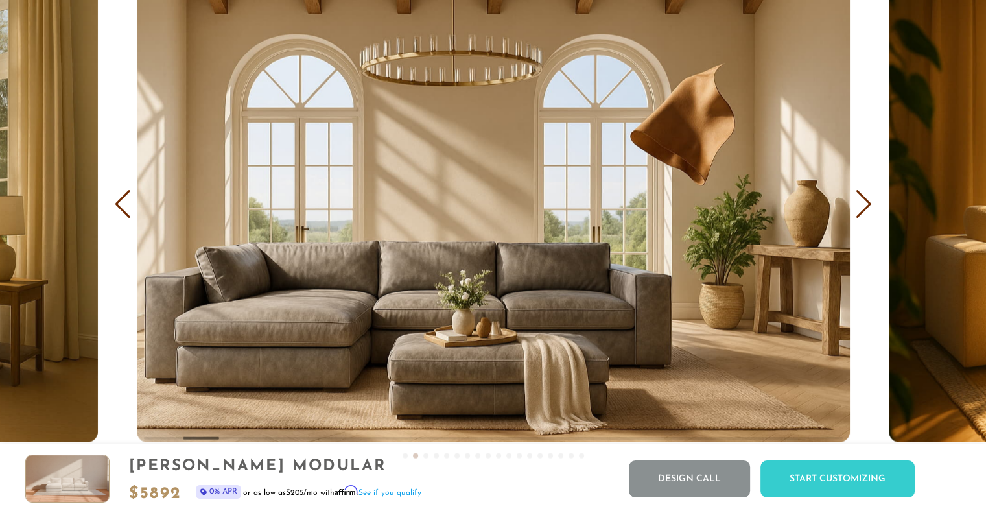
click at [860, 199] on div "Next slide" at bounding box center [864, 204] width 18 height 29
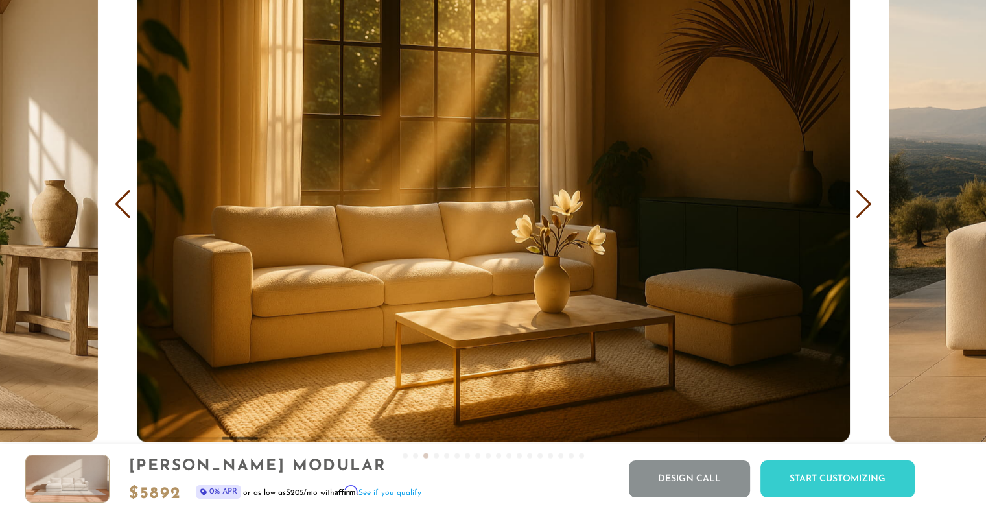
click at [860, 199] on div "Next slide" at bounding box center [864, 204] width 18 height 29
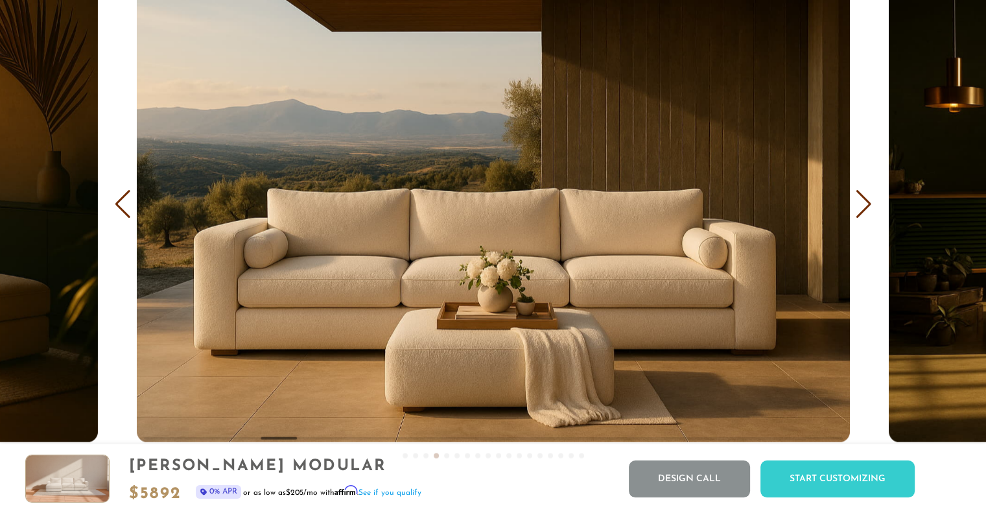
click at [860, 199] on div "Next slide" at bounding box center [864, 204] width 18 height 29
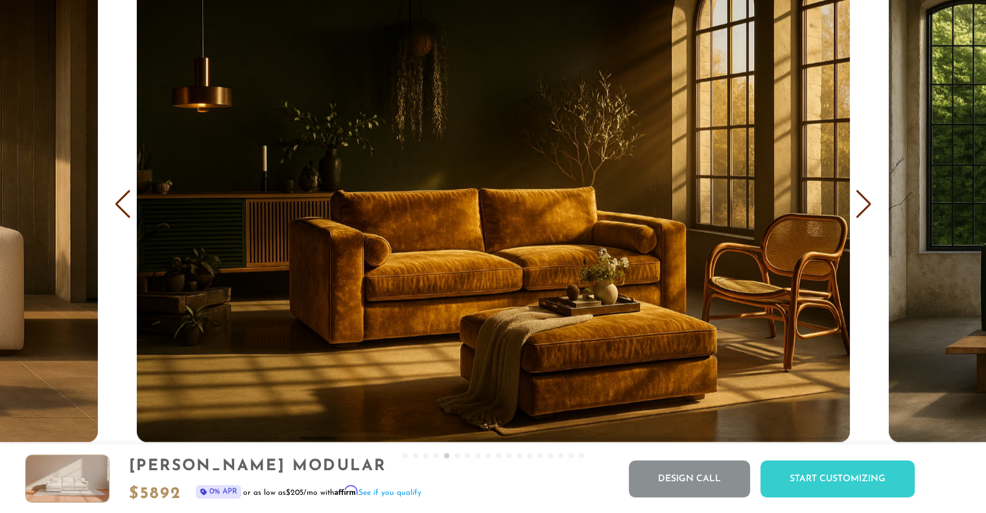
click at [860, 199] on div "Next slide" at bounding box center [864, 204] width 18 height 29
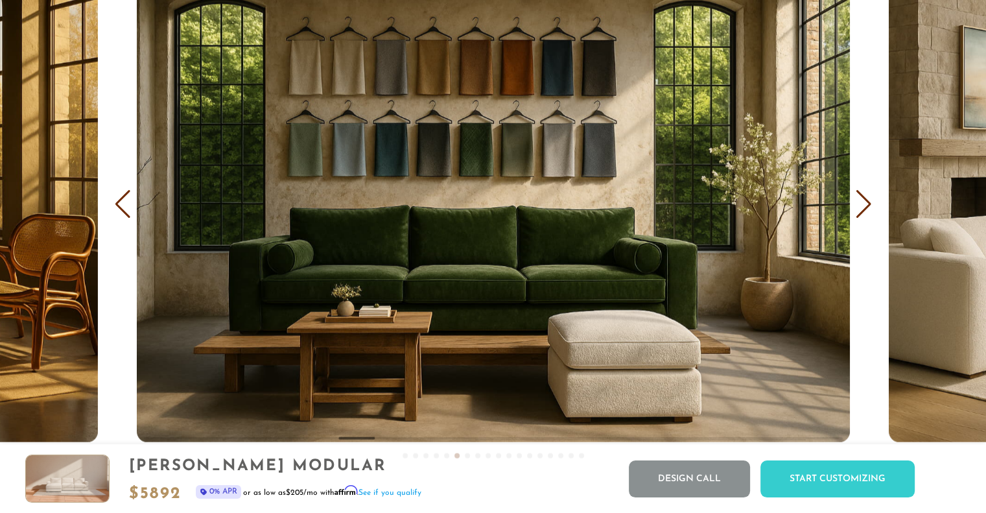
click at [860, 199] on div "Next slide" at bounding box center [864, 204] width 18 height 29
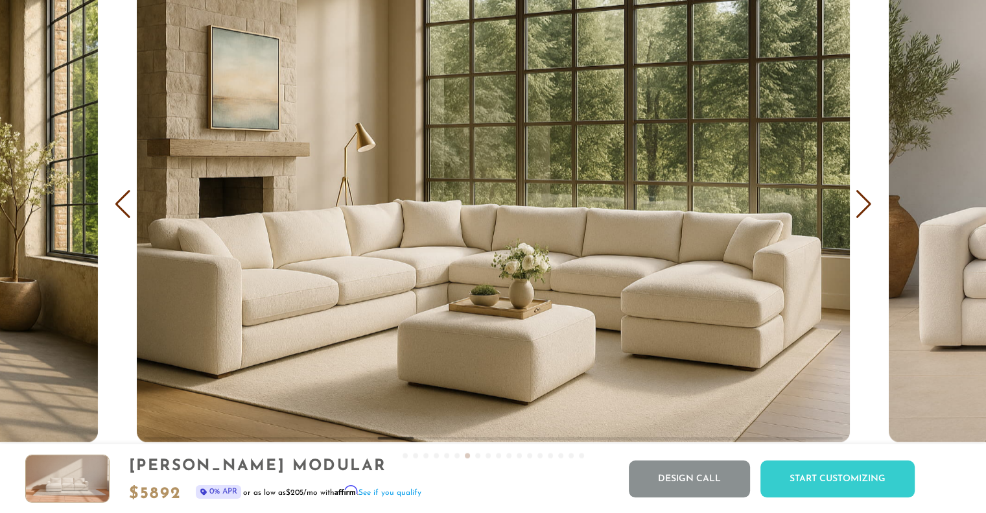
click at [860, 199] on div "Next slide" at bounding box center [864, 204] width 18 height 29
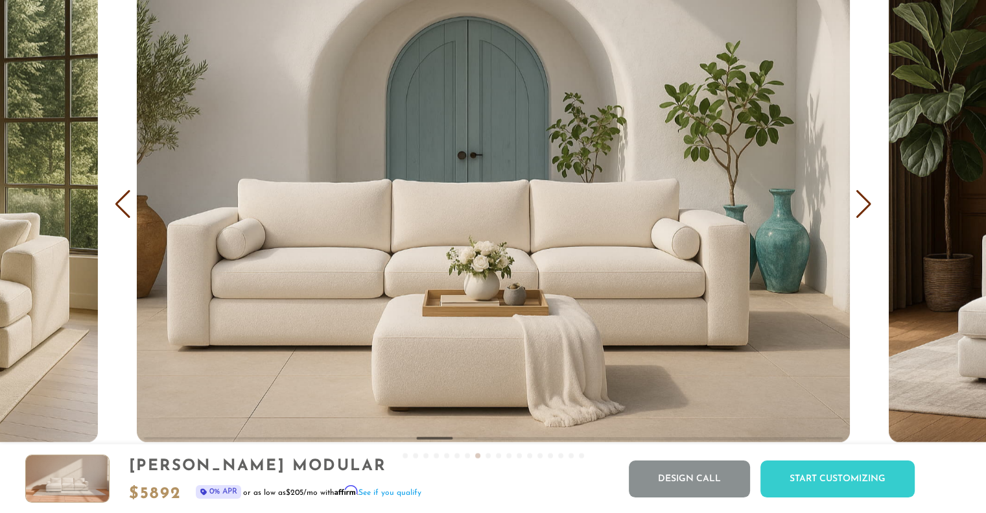
click at [860, 199] on div "Next slide" at bounding box center [864, 204] width 18 height 29
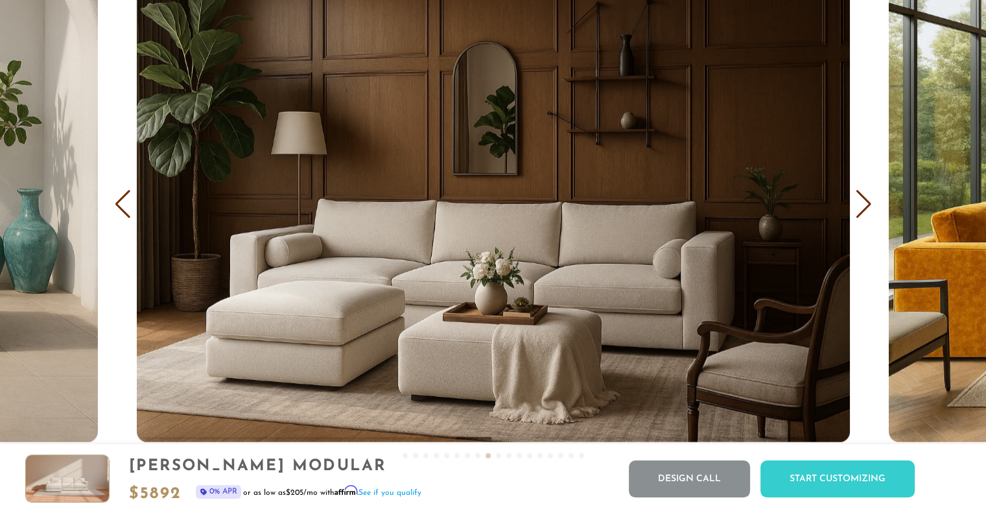
click at [860, 199] on div "Next slide" at bounding box center [864, 204] width 18 height 29
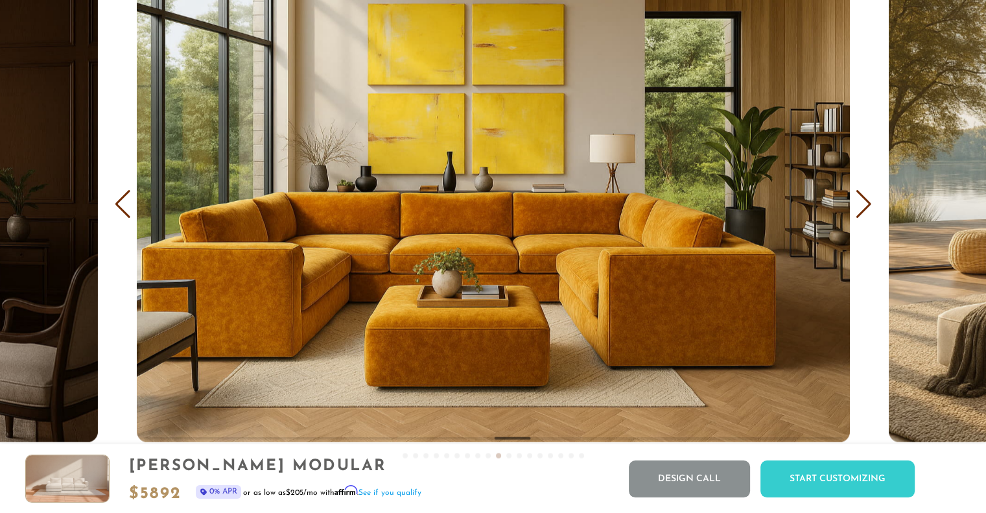
click at [860, 199] on div "Next slide" at bounding box center [864, 204] width 18 height 29
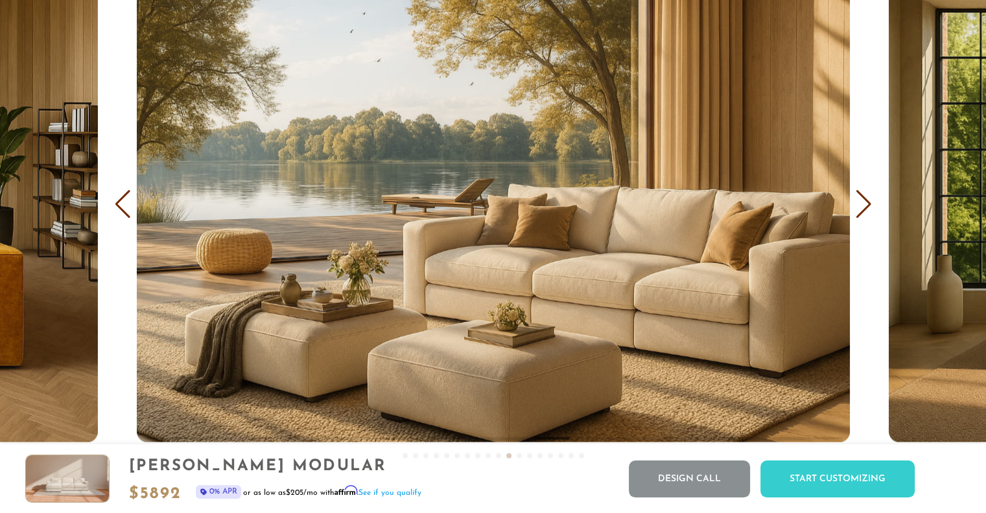
click at [860, 199] on div "Next slide" at bounding box center [864, 204] width 18 height 29
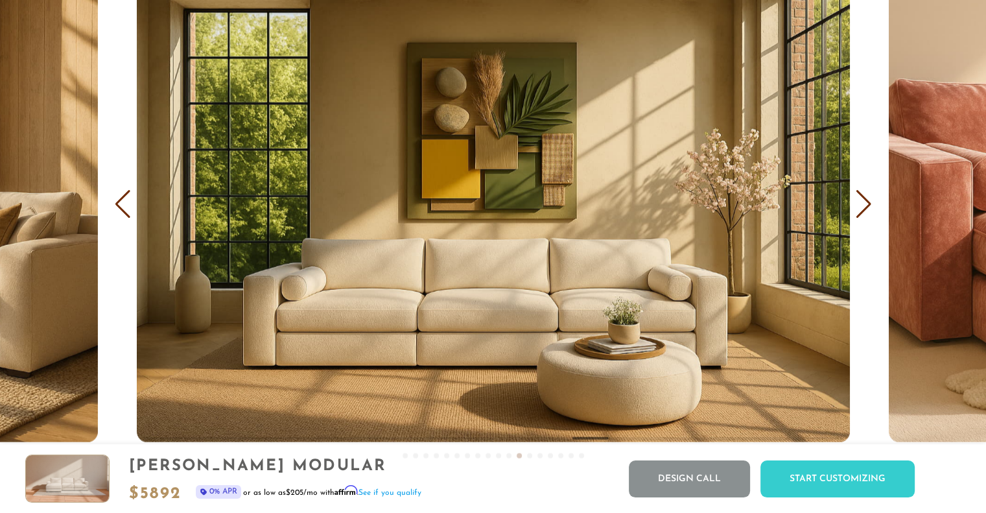
click at [867, 209] on div "Next slide" at bounding box center [864, 204] width 18 height 29
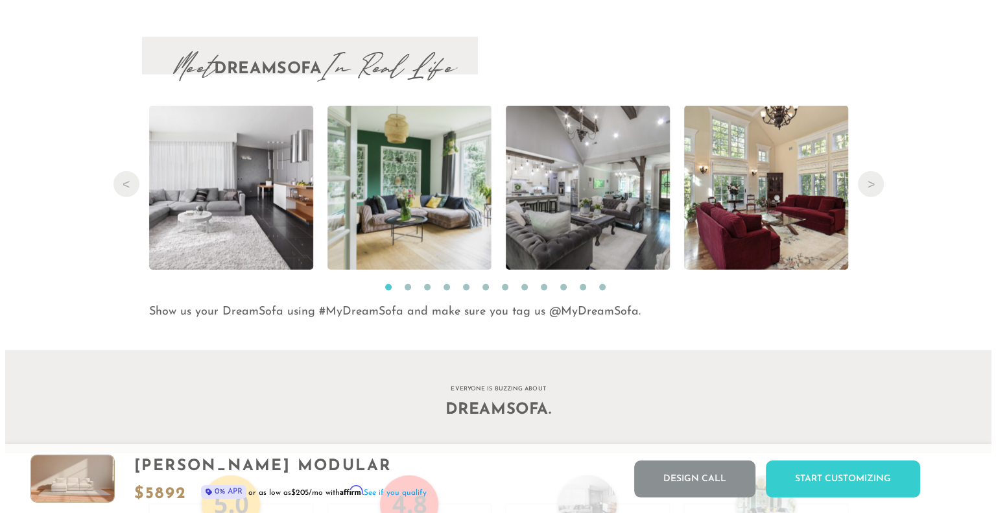
scroll to position [13378, 0]
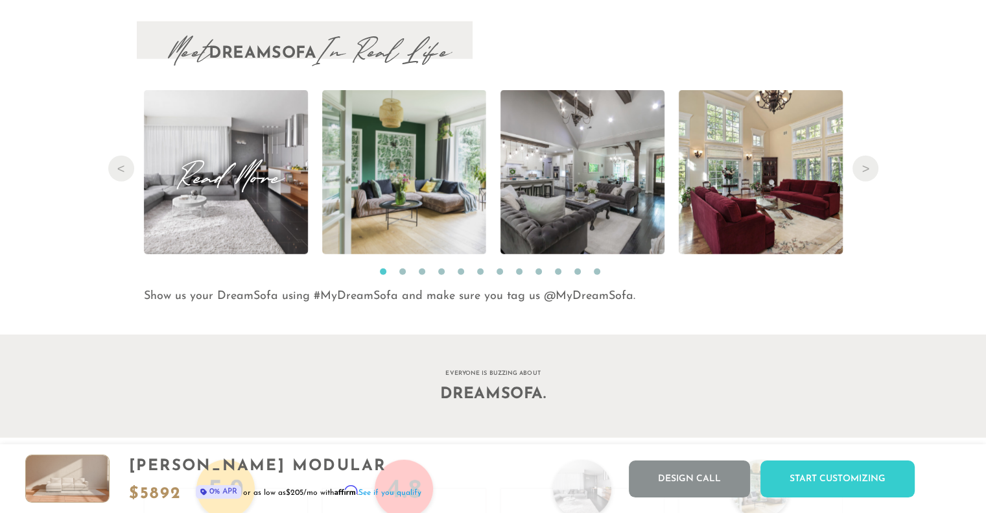
click at [277, 181] on span "Read More" at bounding box center [226, 172] width 164 height 18
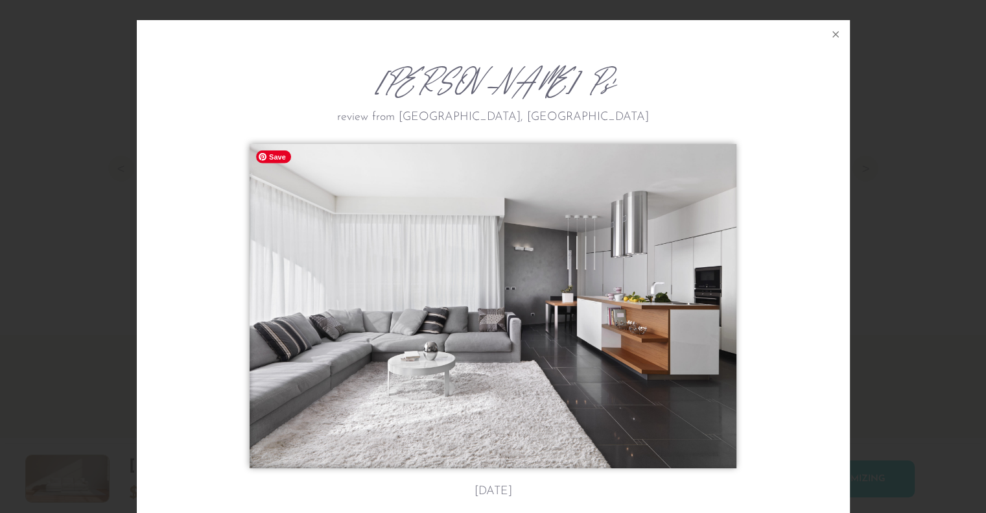
scroll to position [14542, 985]
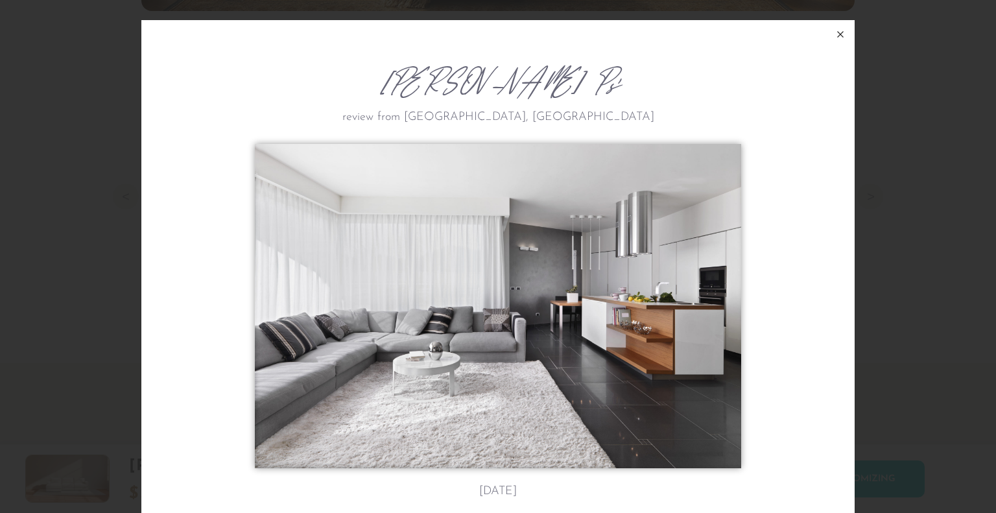
click at [837, 33] on icon at bounding box center [840, 35] width 16 height 16
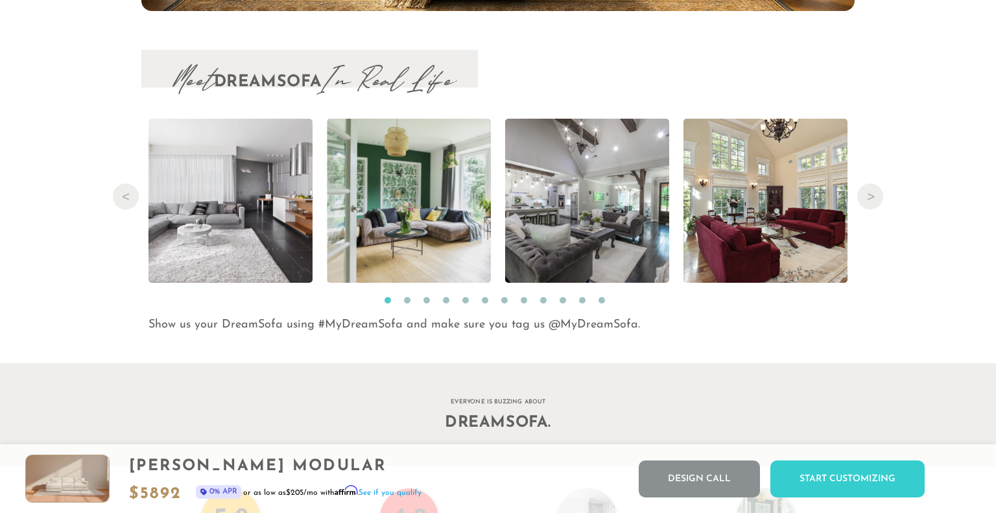
scroll to position [10, 10]
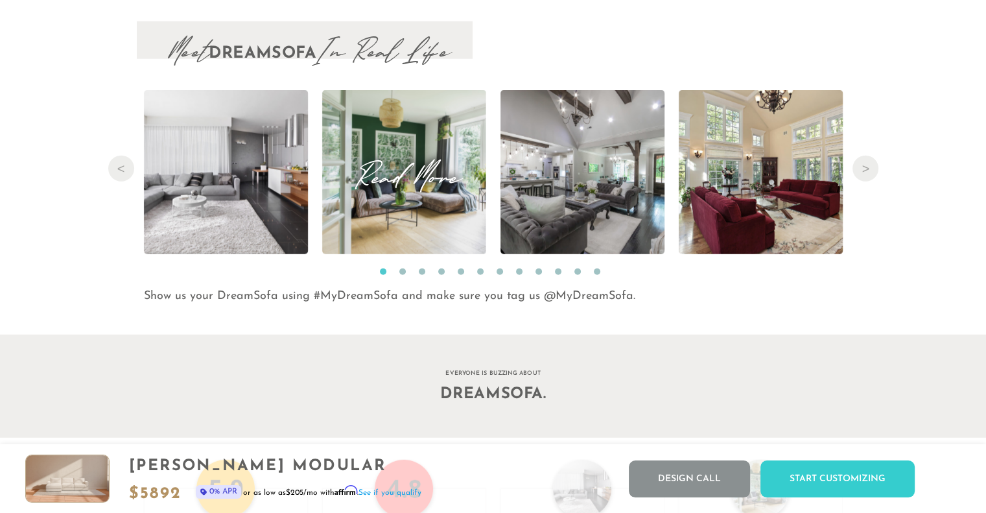
click at [403, 170] on span "Read More" at bounding box center [404, 172] width 164 height 18
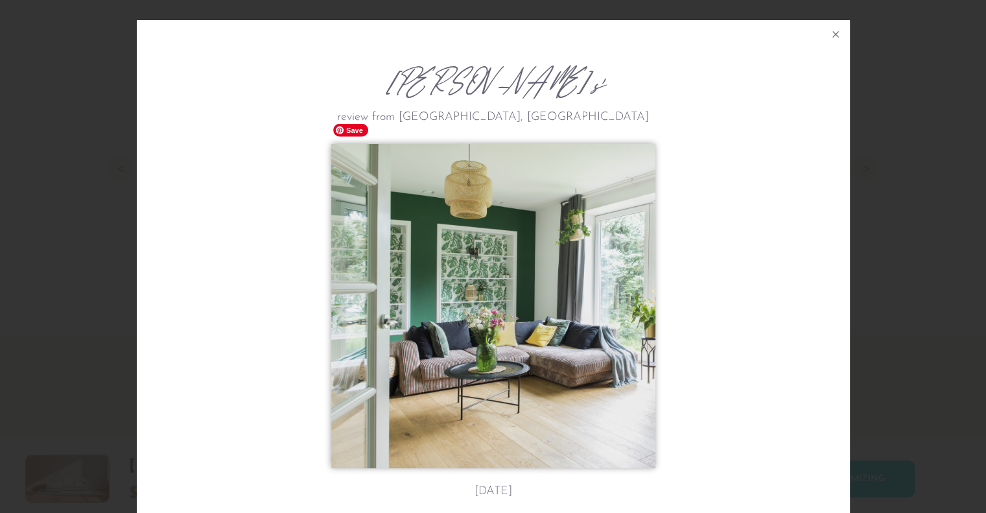
scroll to position [14542, 985]
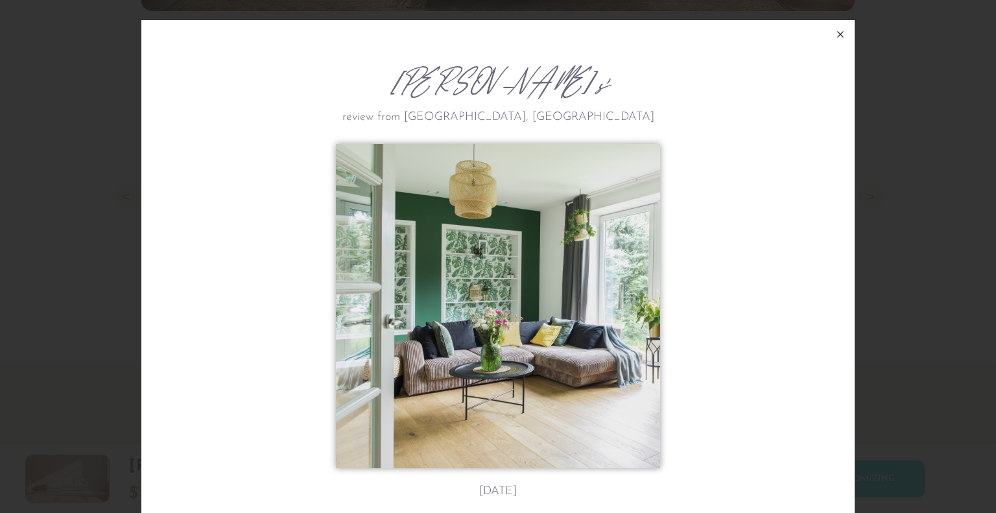
click at [835, 36] on icon at bounding box center [840, 35] width 16 height 16
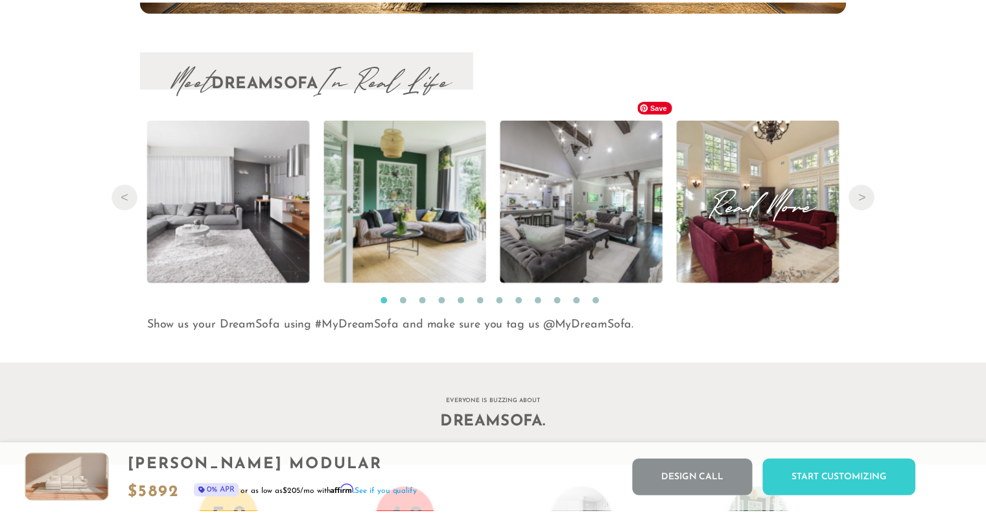
scroll to position [10, 10]
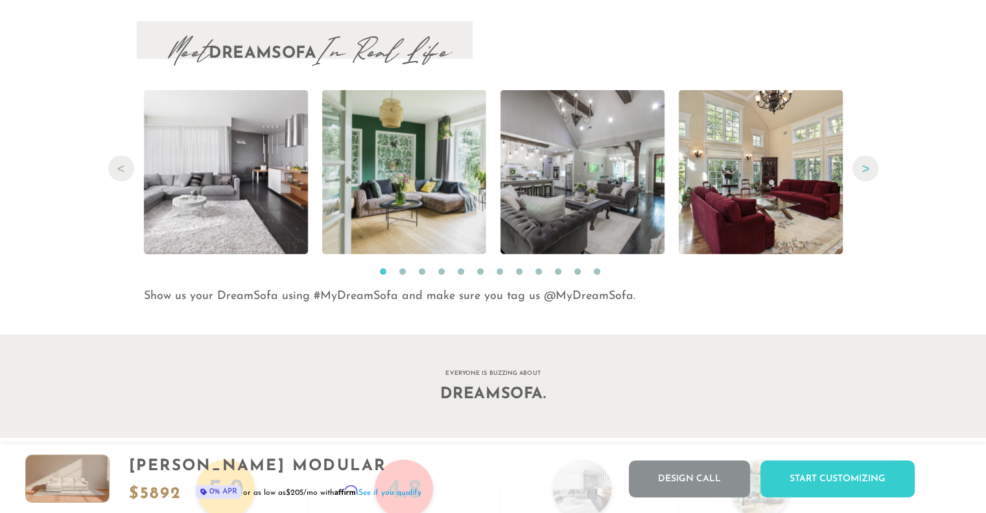
click at [874, 178] on button "Next" at bounding box center [865, 169] width 26 height 26
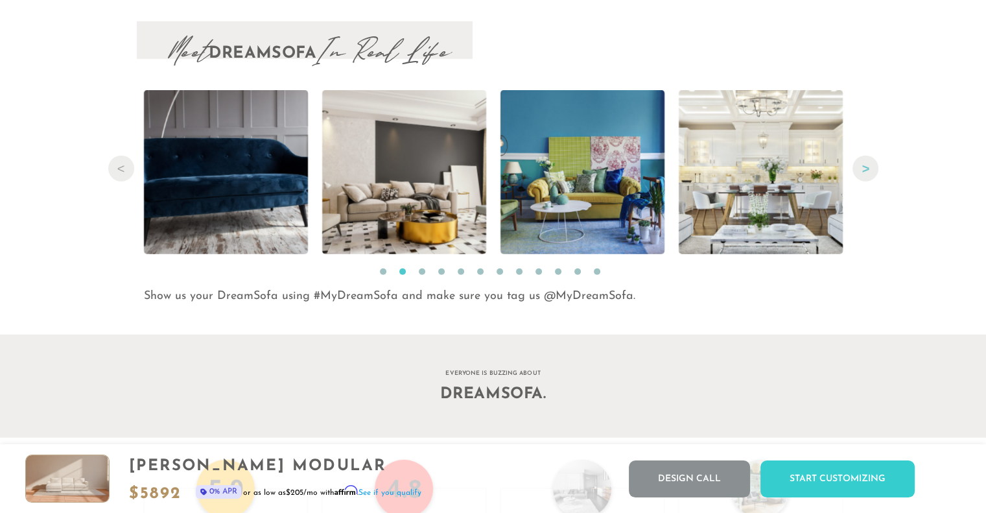
click at [871, 175] on button "Next" at bounding box center [865, 169] width 26 height 26
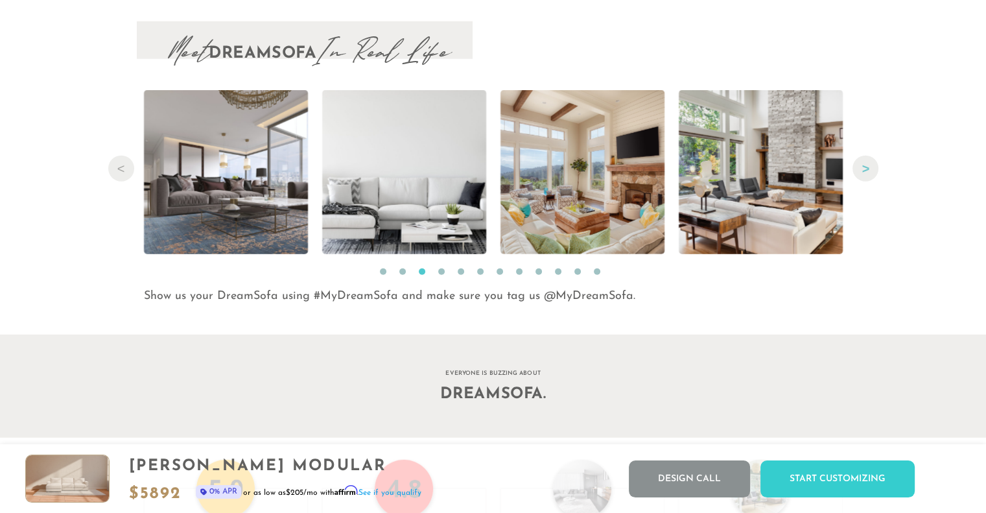
click at [871, 175] on button "Next" at bounding box center [865, 169] width 26 height 26
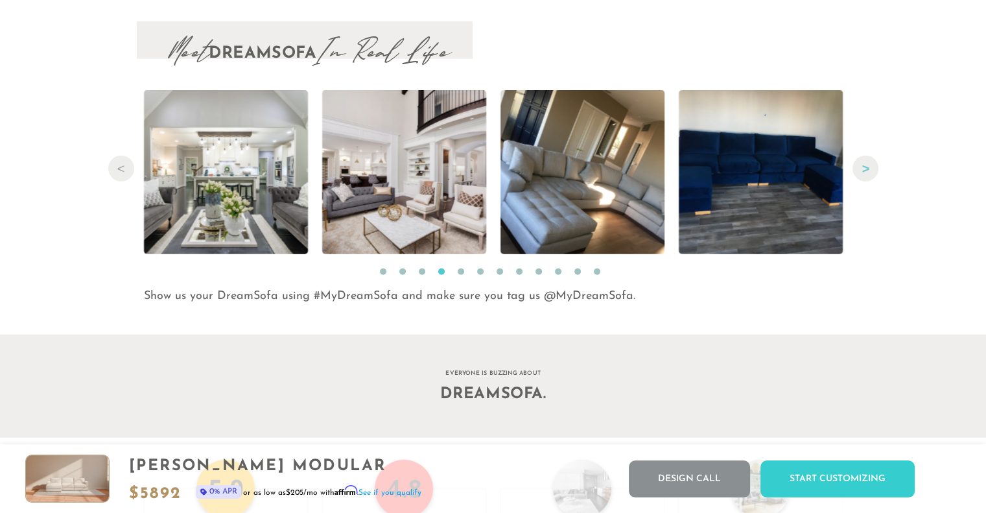
click at [871, 175] on button "Next" at bounding box center [865, 169] width 26 height 26
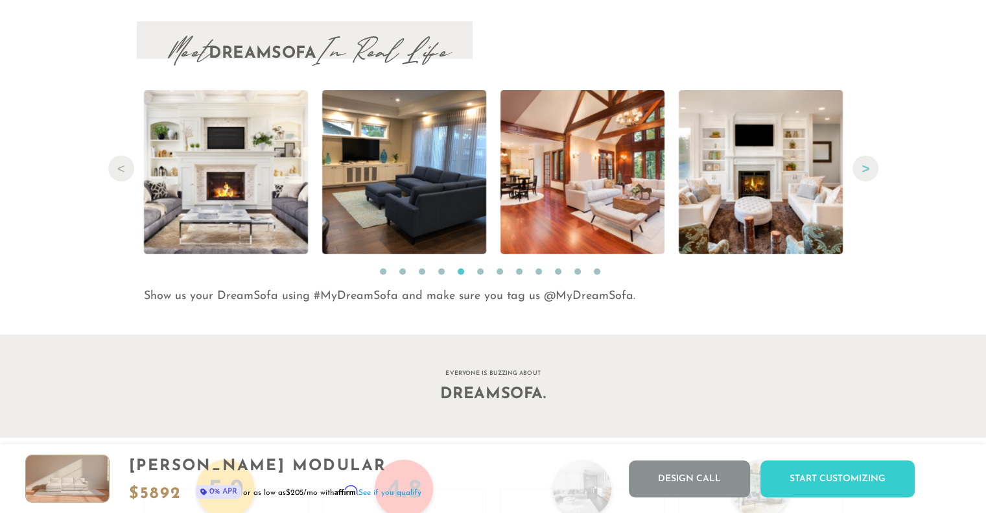
click at [871, 175] on button "Next" at bounding box center [865, 169] width 26 height 26
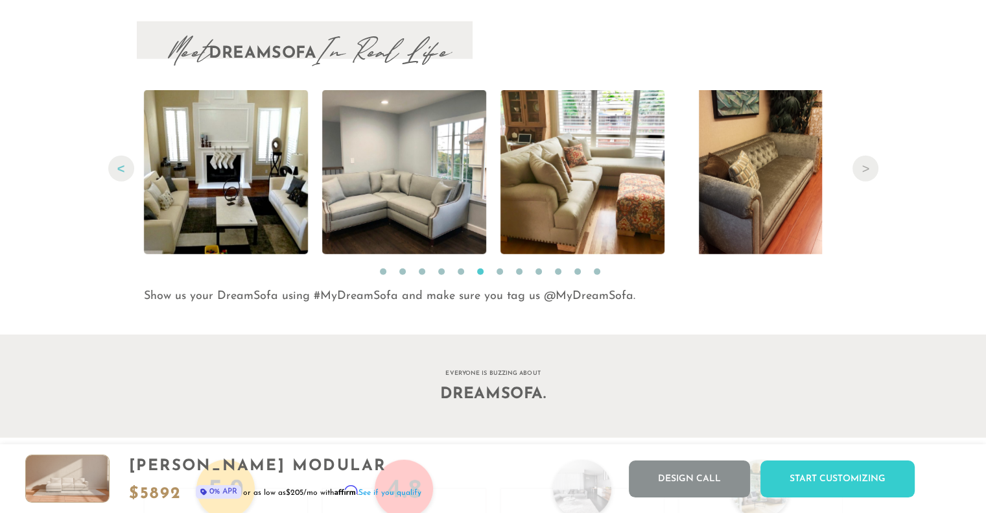
click at [119, 170] on button "Previous" at bounding box center [121, 169] width 26 height 26
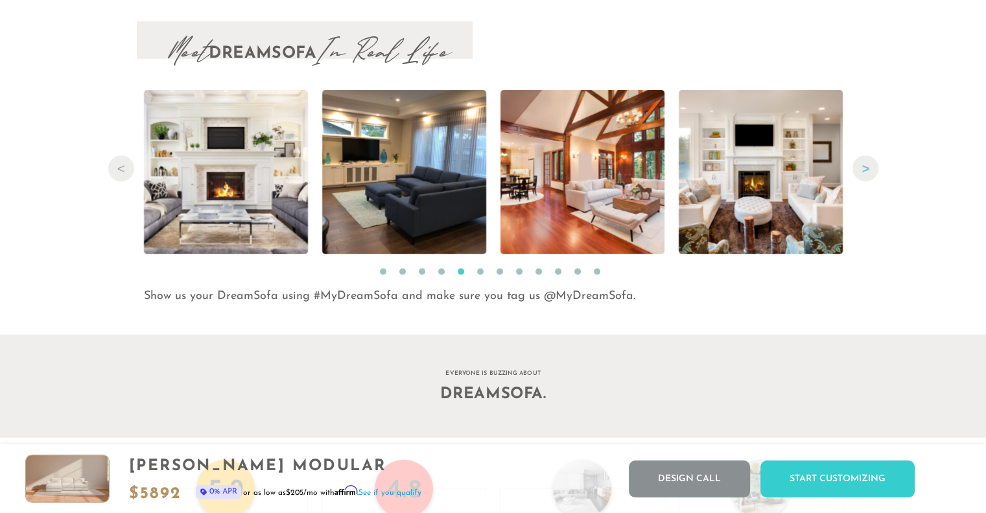
click at [862, 176] on button "Next" at bounding box center [865, 169] width 26 height 26
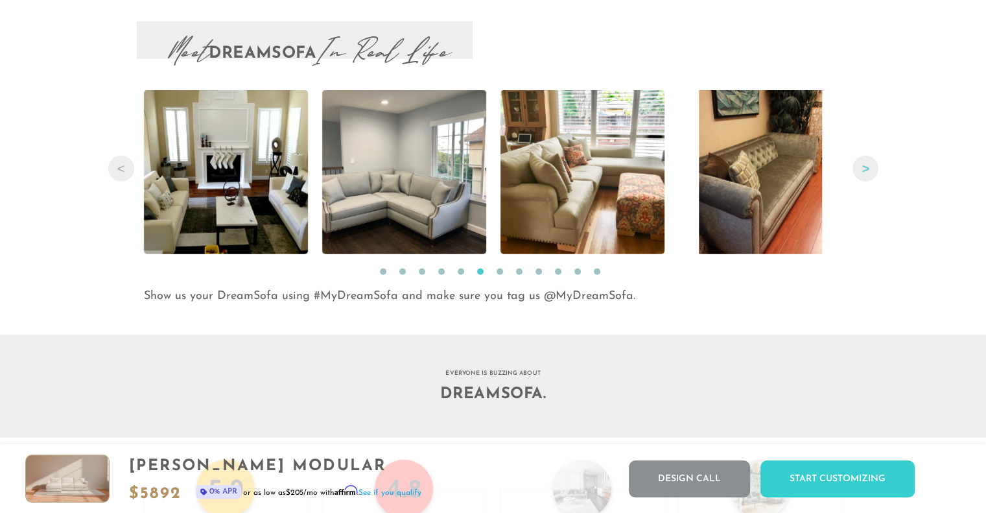
click at [862, 176] on button "Next" at bounding box center [865, 169] width 26 height 26
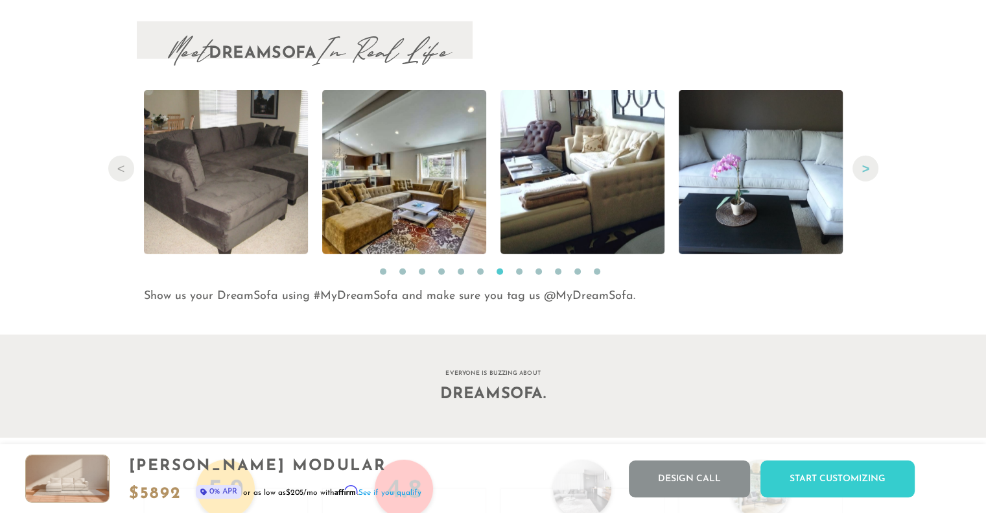
click at [862, 176] on button "Next" at bounding box center [865, 169] width 26 height 26
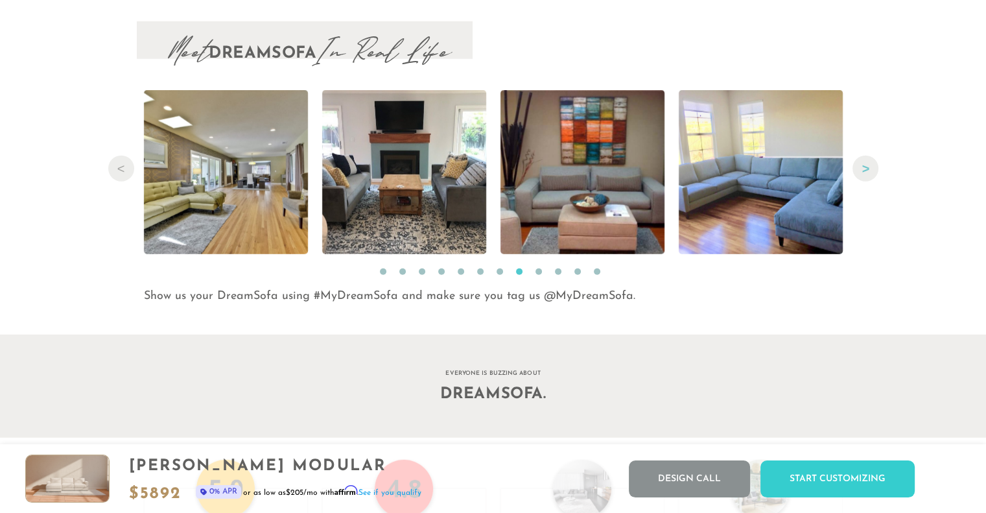
click at [862, 176] on button "Next" at bounding box center [865, 169] width 26 height 26
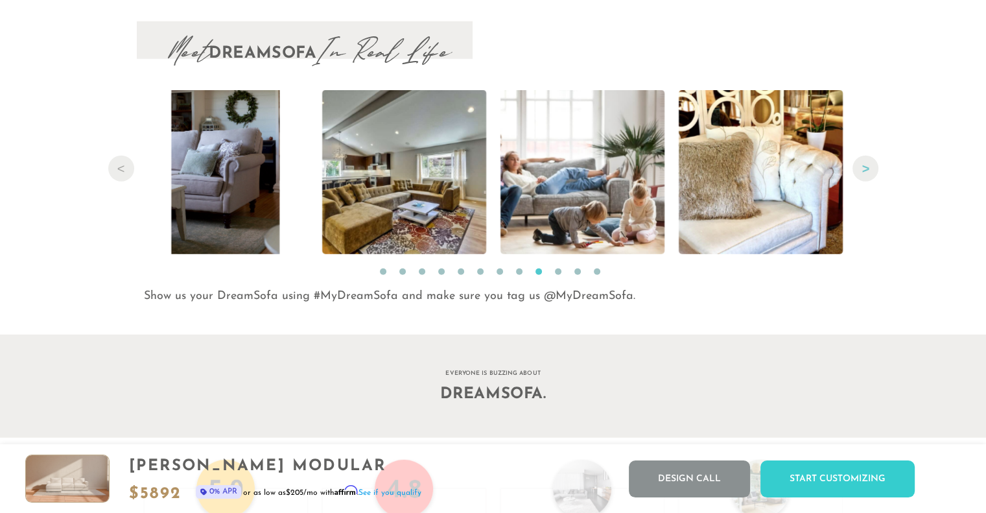
click at [862, 176] on button "Next" at bounding box center [865, 169] width 26 height 26
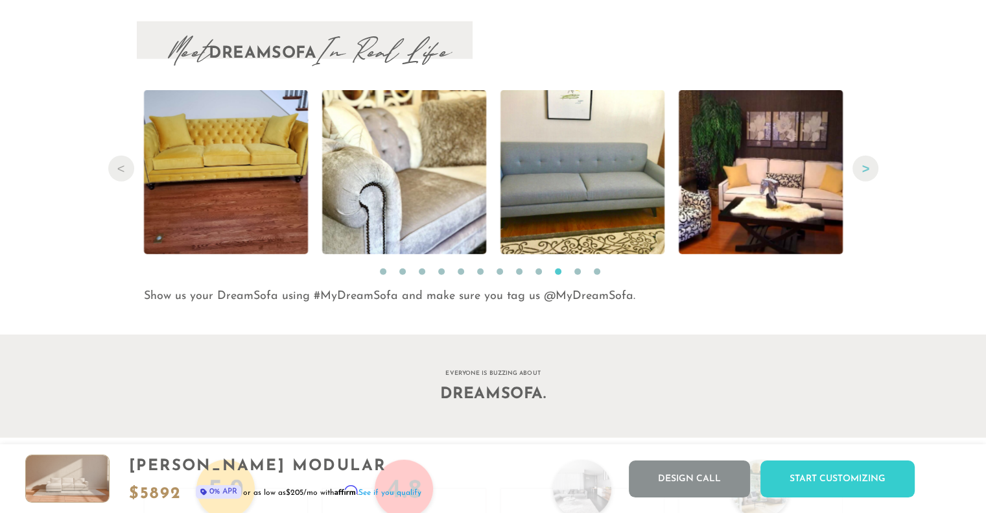
click at [862, 176] on button "Next" at bounding box center [865, 169] width 26 height 26
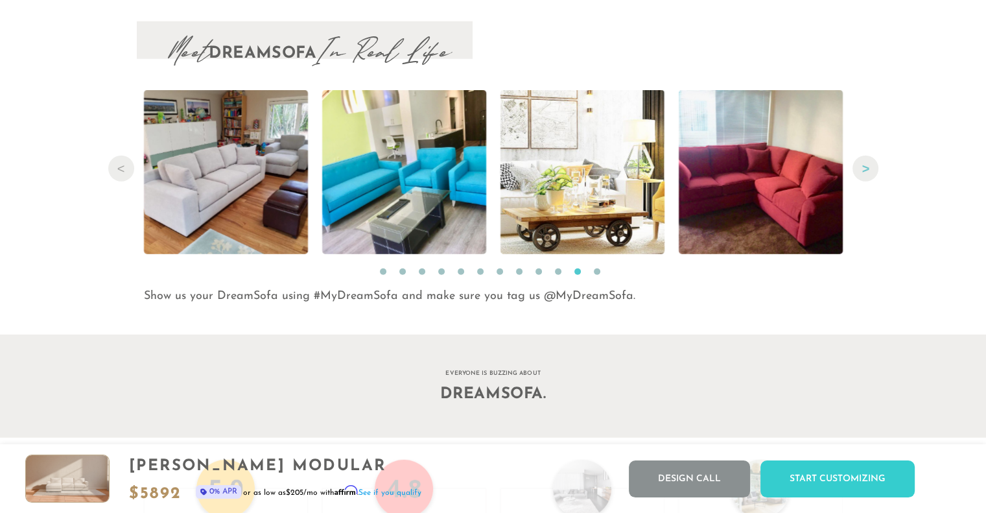
click at [862, 176] on button "Next" at bounding box center [865, 169] width 26 height 26
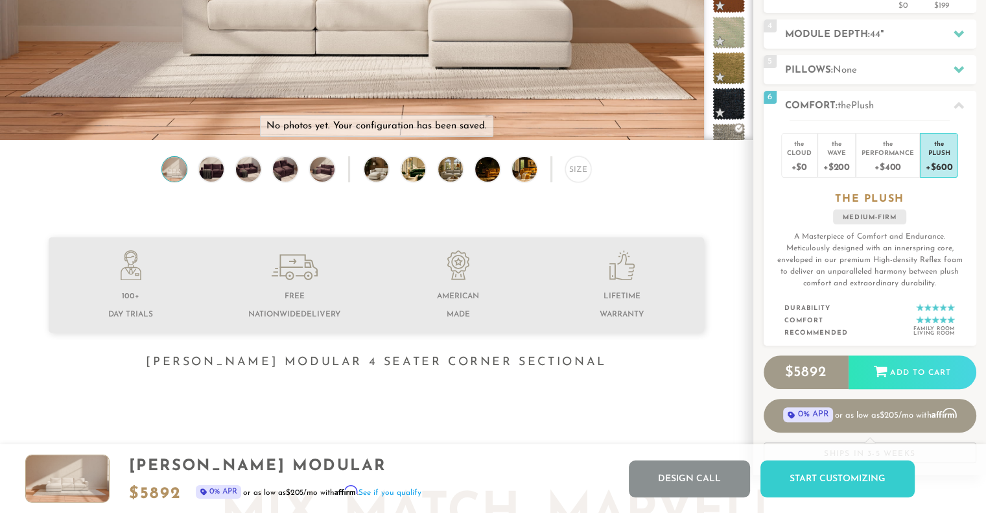
scroll to position [0, 0]
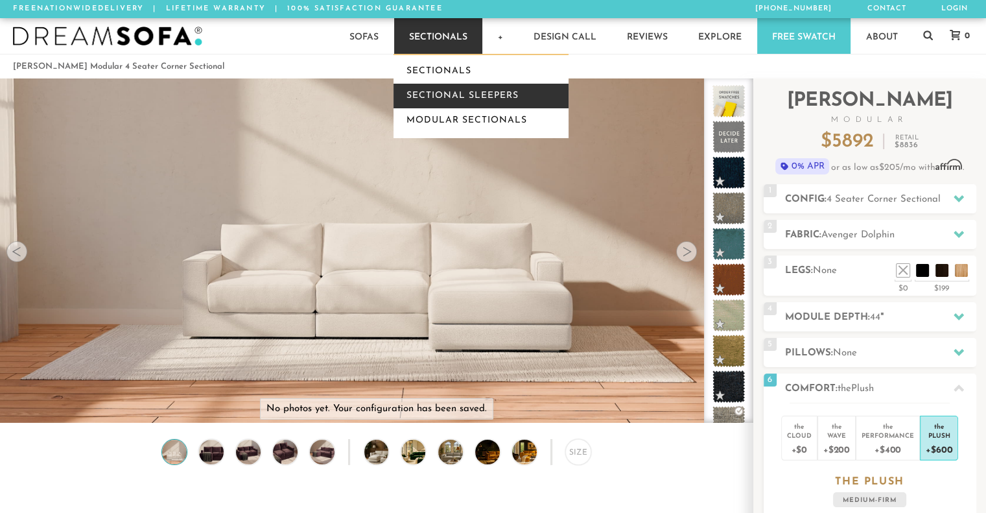
click at [441, 95] on link "Sectional Sleepers" at bounding box center [480, 96] width 175 height 25
